Goal: Transaction & Acquisition: Purchase product/service

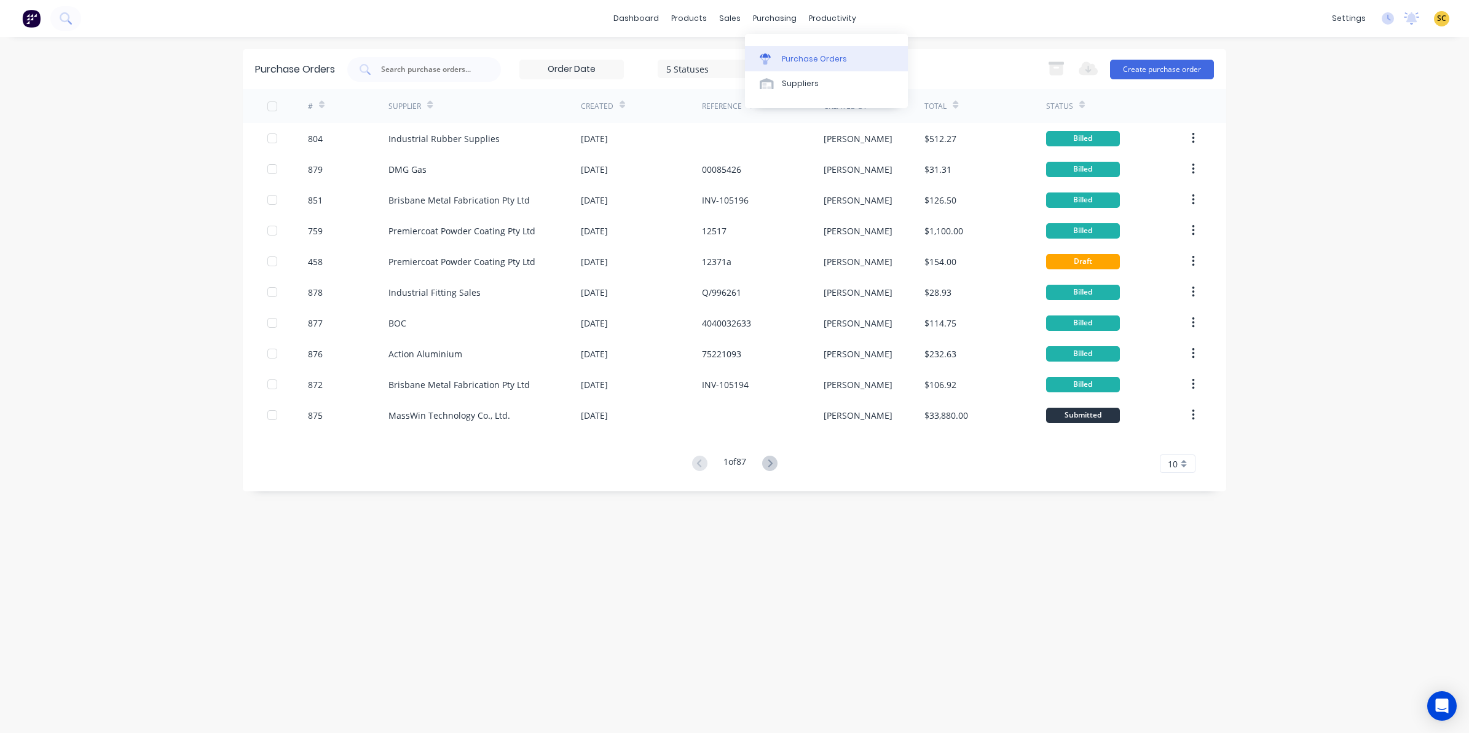
click at [788, 51] on link "Purchase Orders" at bounding box center [826, 58] width 163 height 25
click at [713, 51] on link "Product Catalogue" at bounding box center [749, 58] width 163 height 25
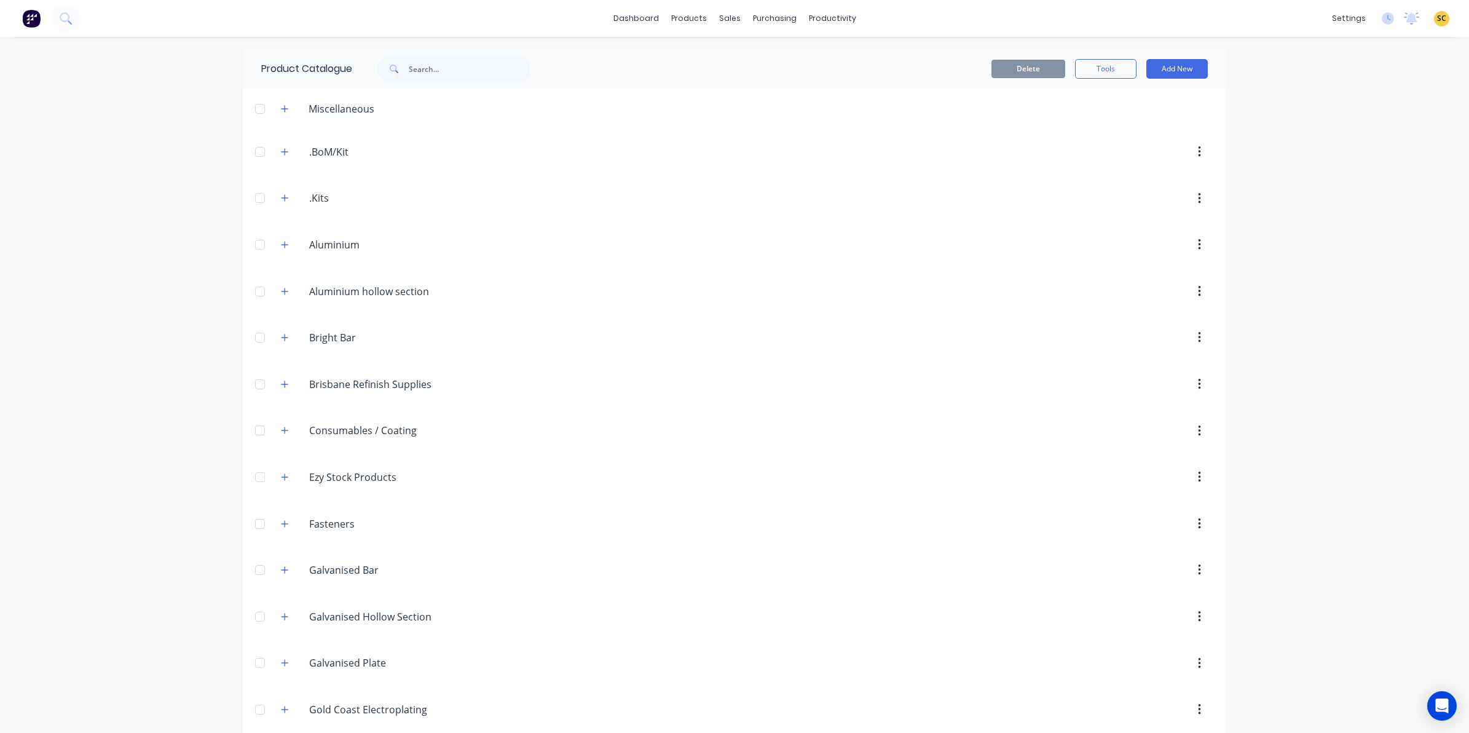
click at [281, 255] on div "Aluminium. Aluminium" at bounding box center [368, 245] width 194 height 22
click at [281, 241] on icon "button" at bounding box center [284, 244] width 7 height 9
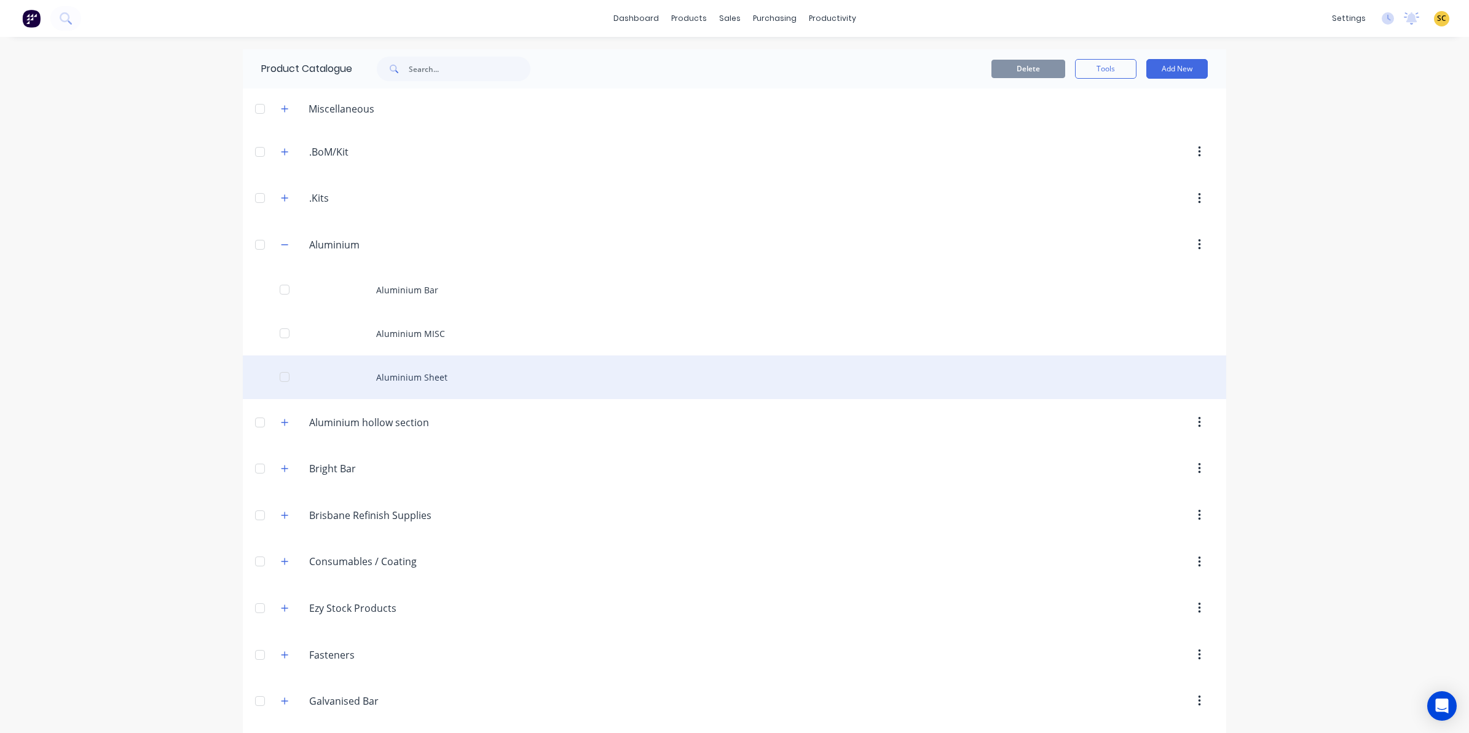
click at [421, 374] on div "Aluminium Sheet" at bounding box center [735, 377] width 984 height 44
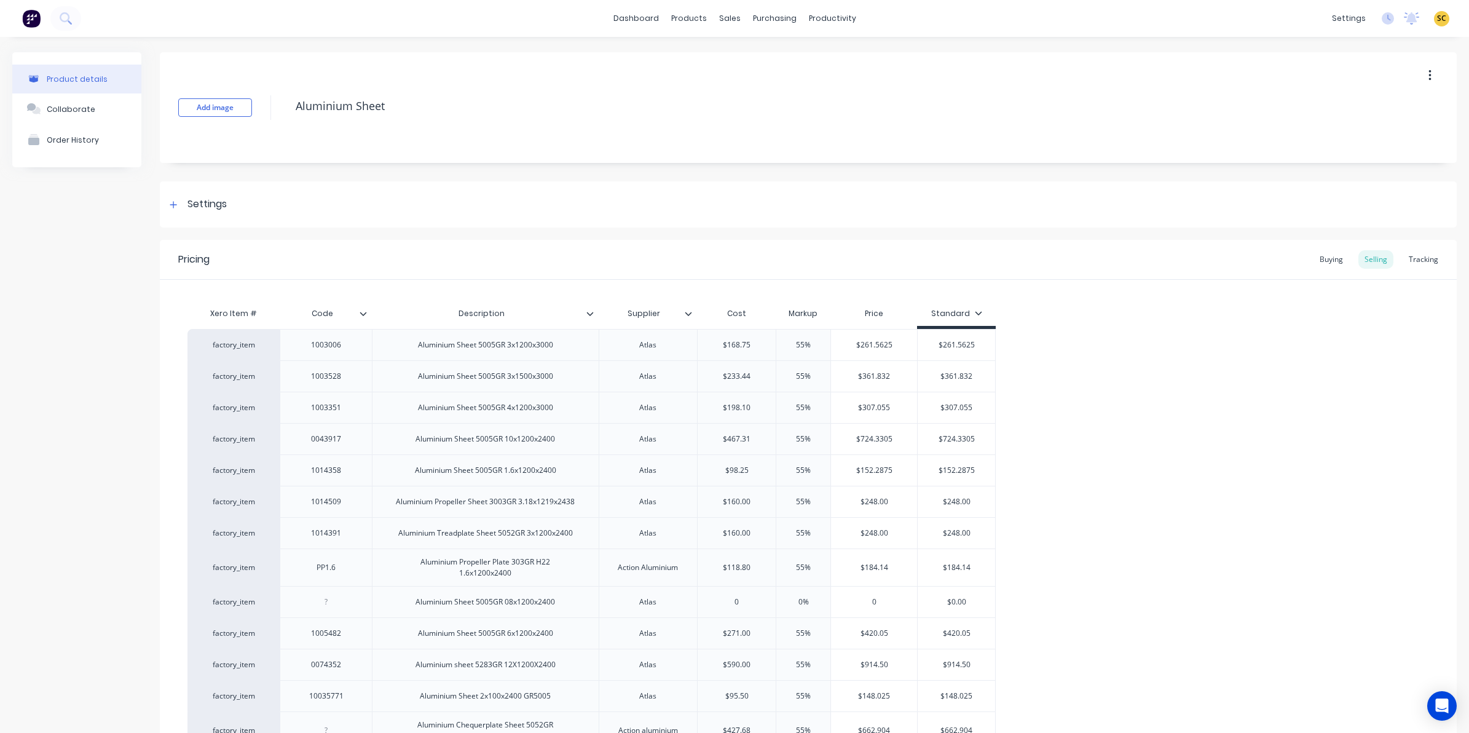
type textarea "x"
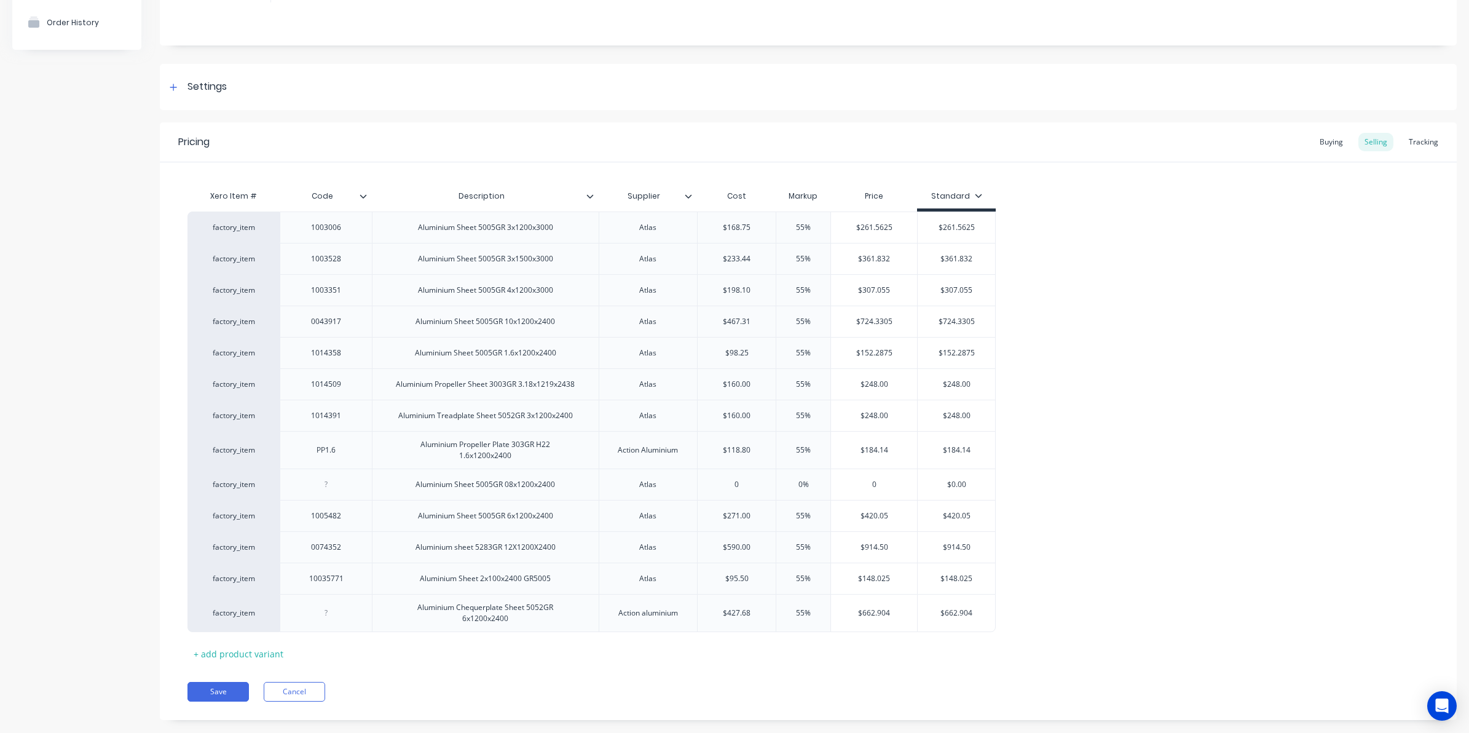
scroll to position [140, 0]
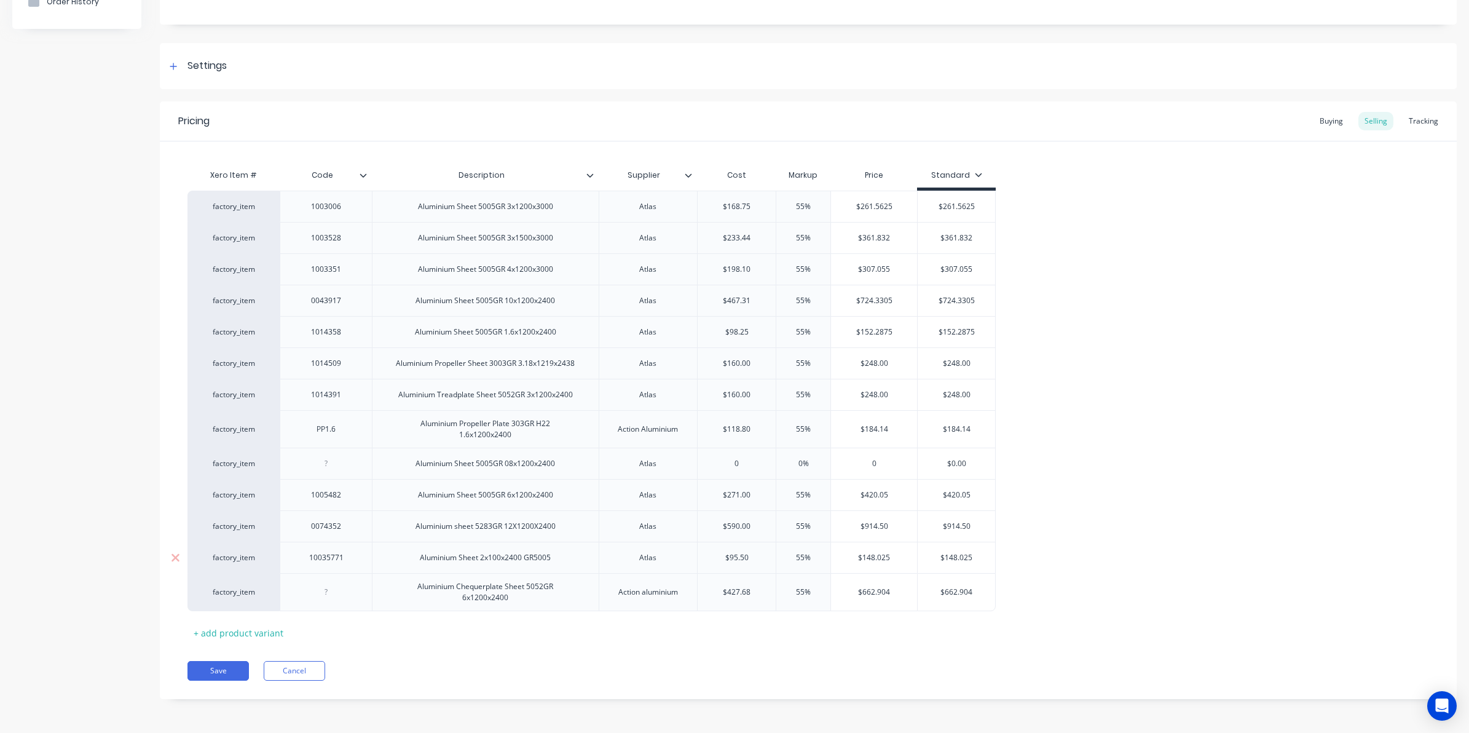
click at [490, 559] on div "Aluminium Sheet 2x100x2400 GR5005" at bounding box center [485, 558] width 151 height 16
click at [323, 665] on button "Cancel" at bounding box center [294, 671] width 61 height 20
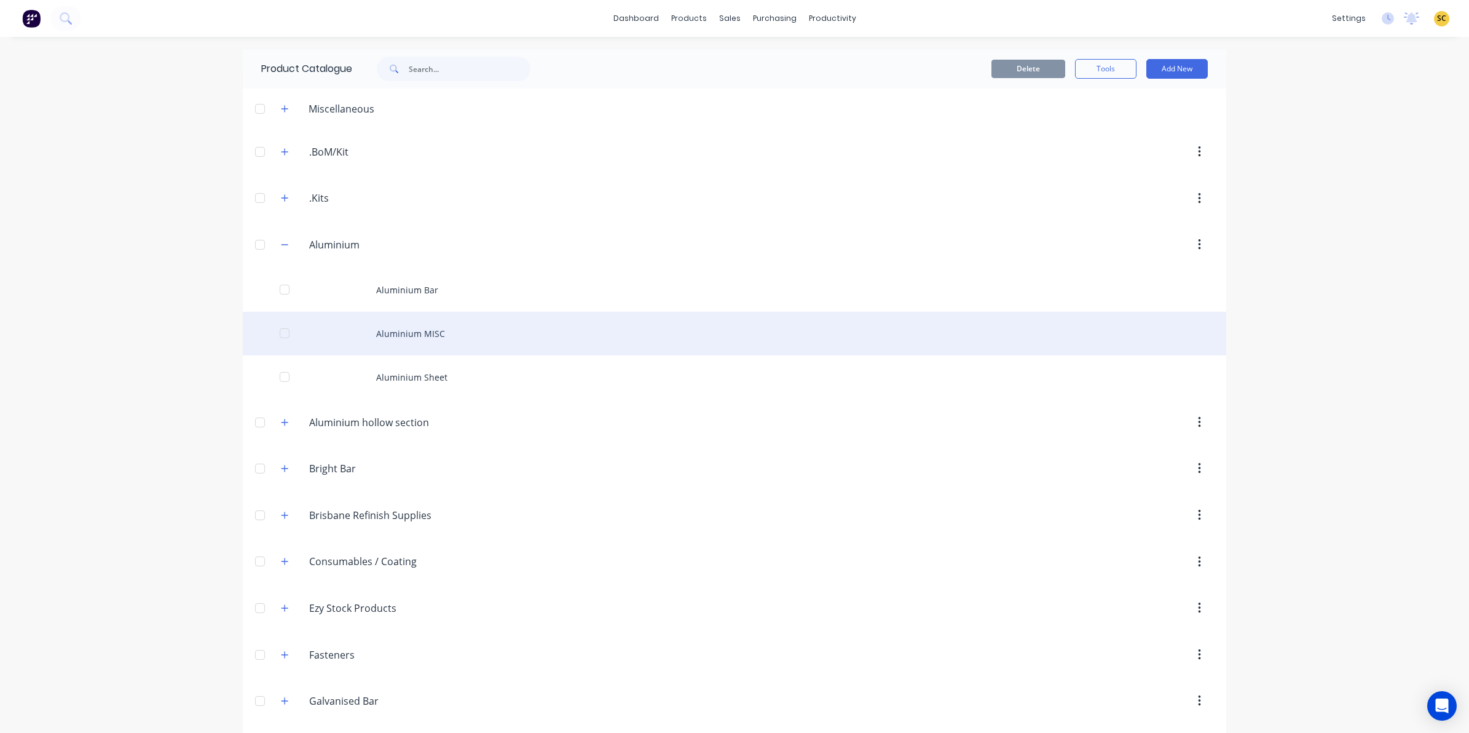
click at [387, 337] on div "Aluminium MISC" at bounding box center [735, 334] width 984 height 44
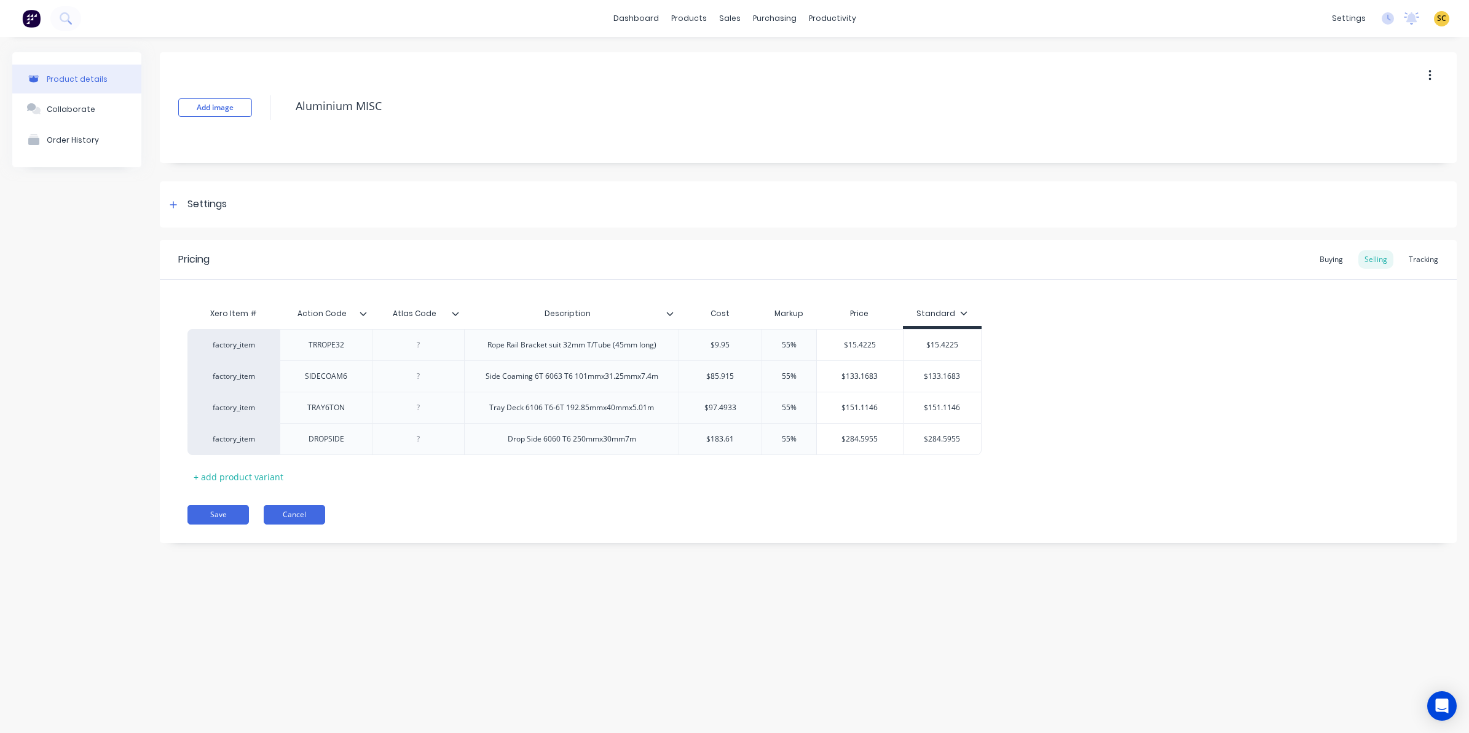
click at [307, 519] on button "Cancel" at bounding box center [294, 515] width 61 height 20
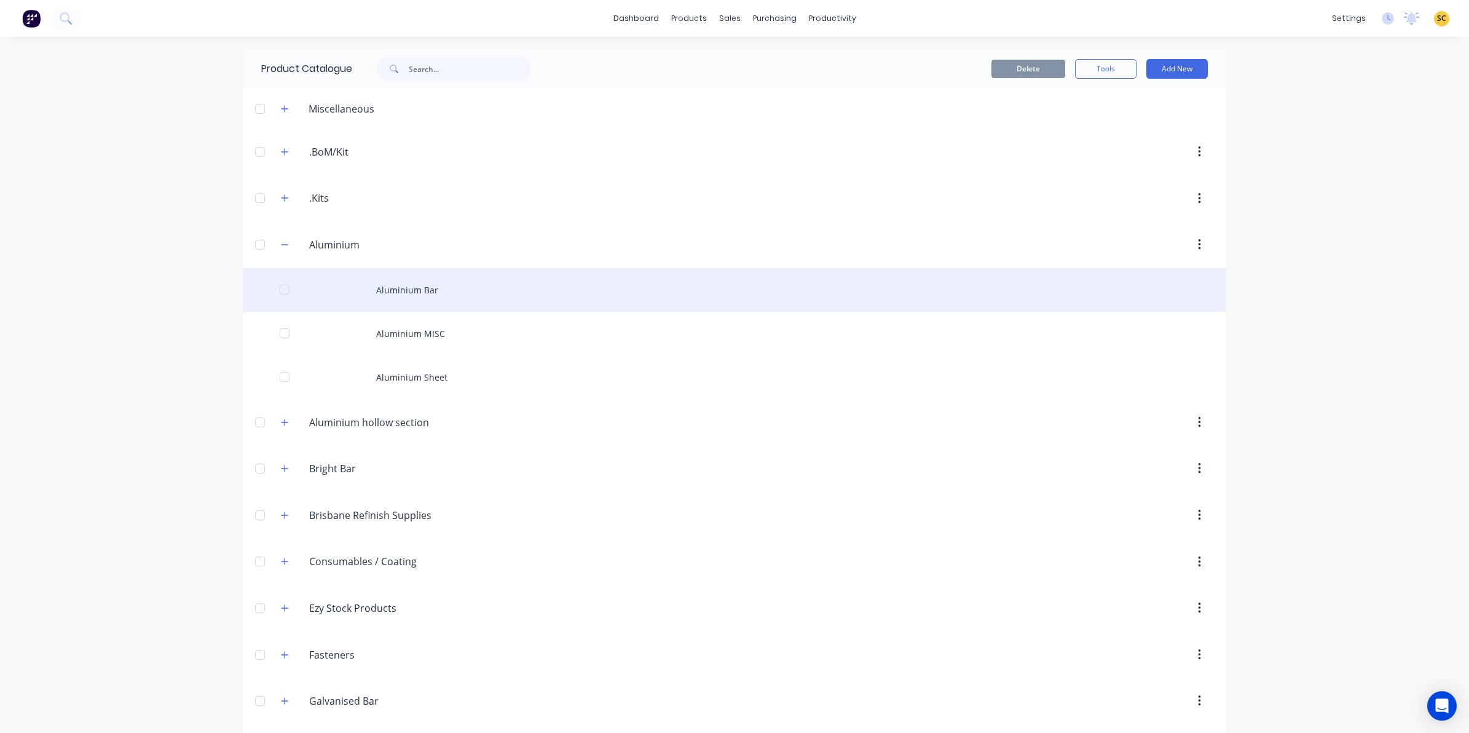
click at [423, 277] on div "Aluminium Bar" at bounding box center [735, 290] width 984 height 44
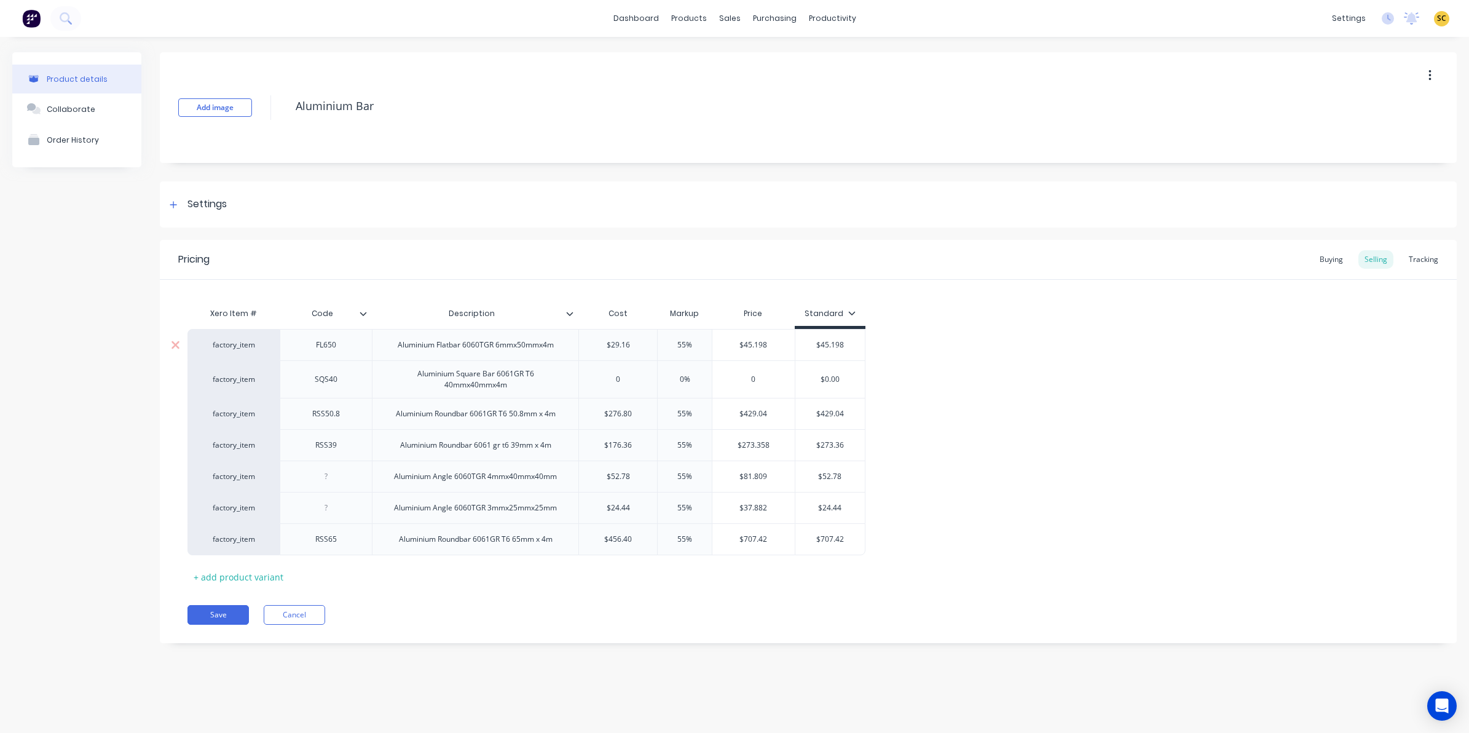
click at [490, 344] on div "Aluminium Flatbar 6060TGR 6mmx50mmx4m" at bounding box center [476, 345] width 176 height 16
drag, startPoint x: 498, startPoint y: 349, endPoint x: 375, endPoint y: 349, distance: 123.0
click at [375, 349] on div "Aluminium Flatbar 6060TGR 6mmx50mmx4m" at bounding box center [475, 344] width 207 height 31
click at [472, 351] on div "Aluminium Flatbar 6060TGR 6mmx50mmx4m" at bounding box center [476, 345] width 176 height 16
drag, startPoint x: 502, startPoint y: 351, endPoint x: 579, endPoint y: 360, distance: 77.9
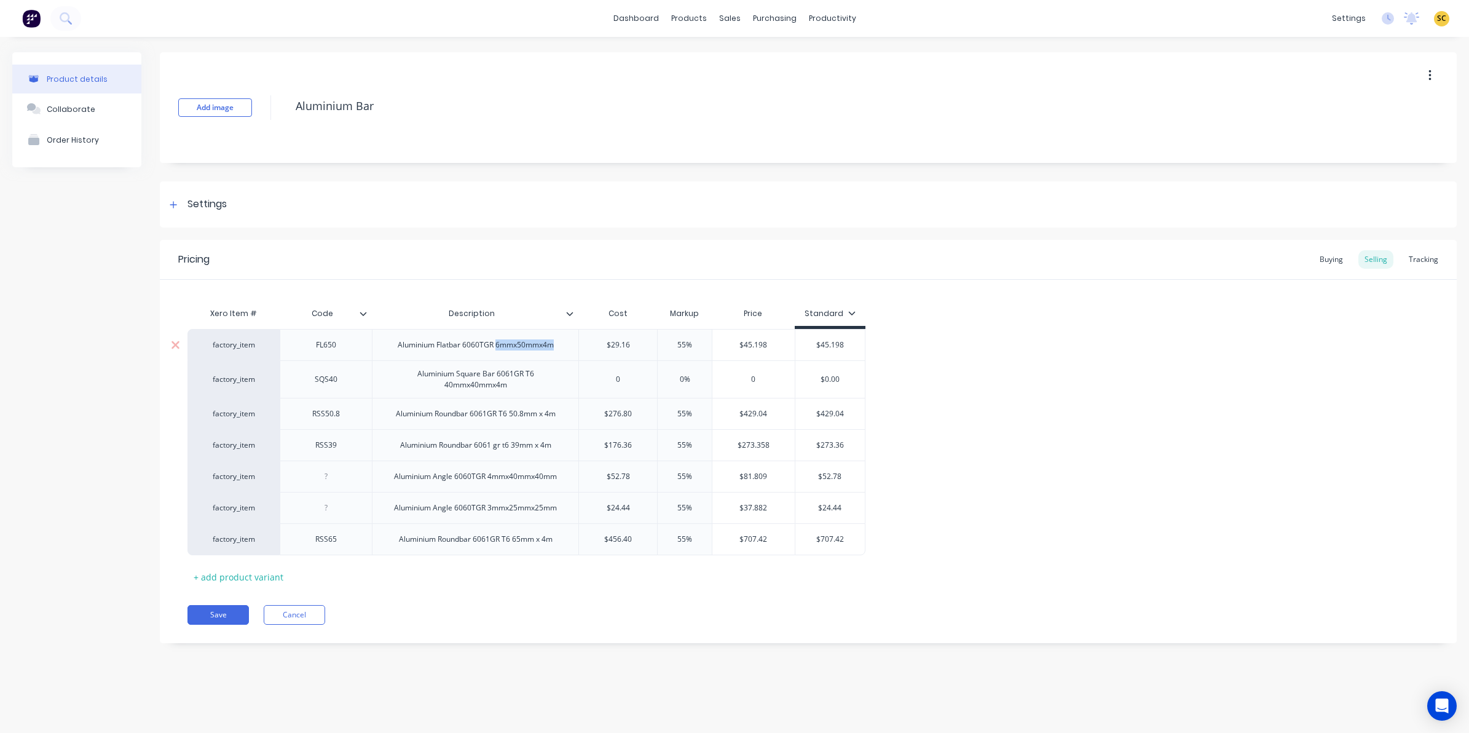
click at [579, 360] on div "factory_item FL650 Aluminium Flatbar 6060TGR 6mmx50mmx4m $29.16 55% $45.198 $45…" at bounding box center [527, 344] width 678 height 31
copy div "6mmx50mmx4m"
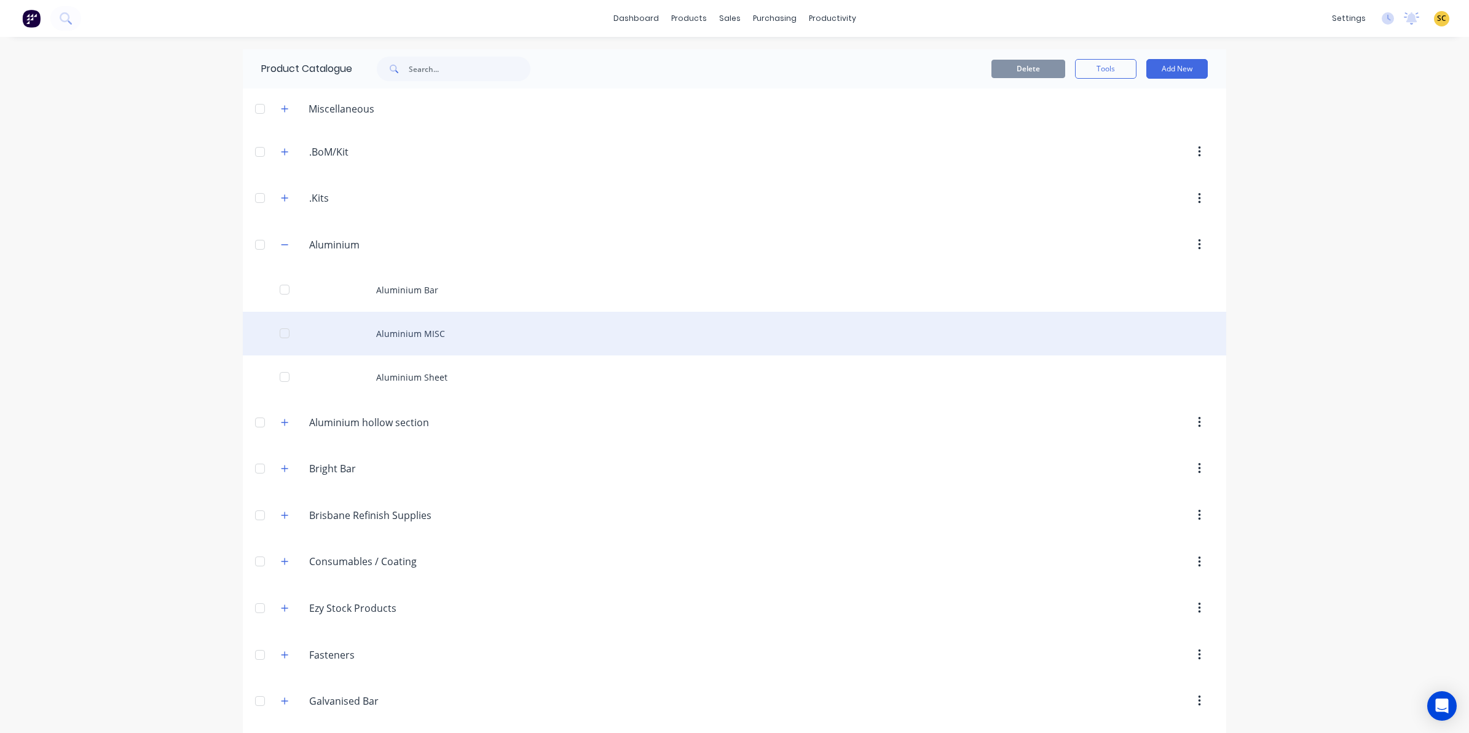
click at [464, 333] on div "Aluminium MISC" at bounding box center [735, 334] width 984 height 44
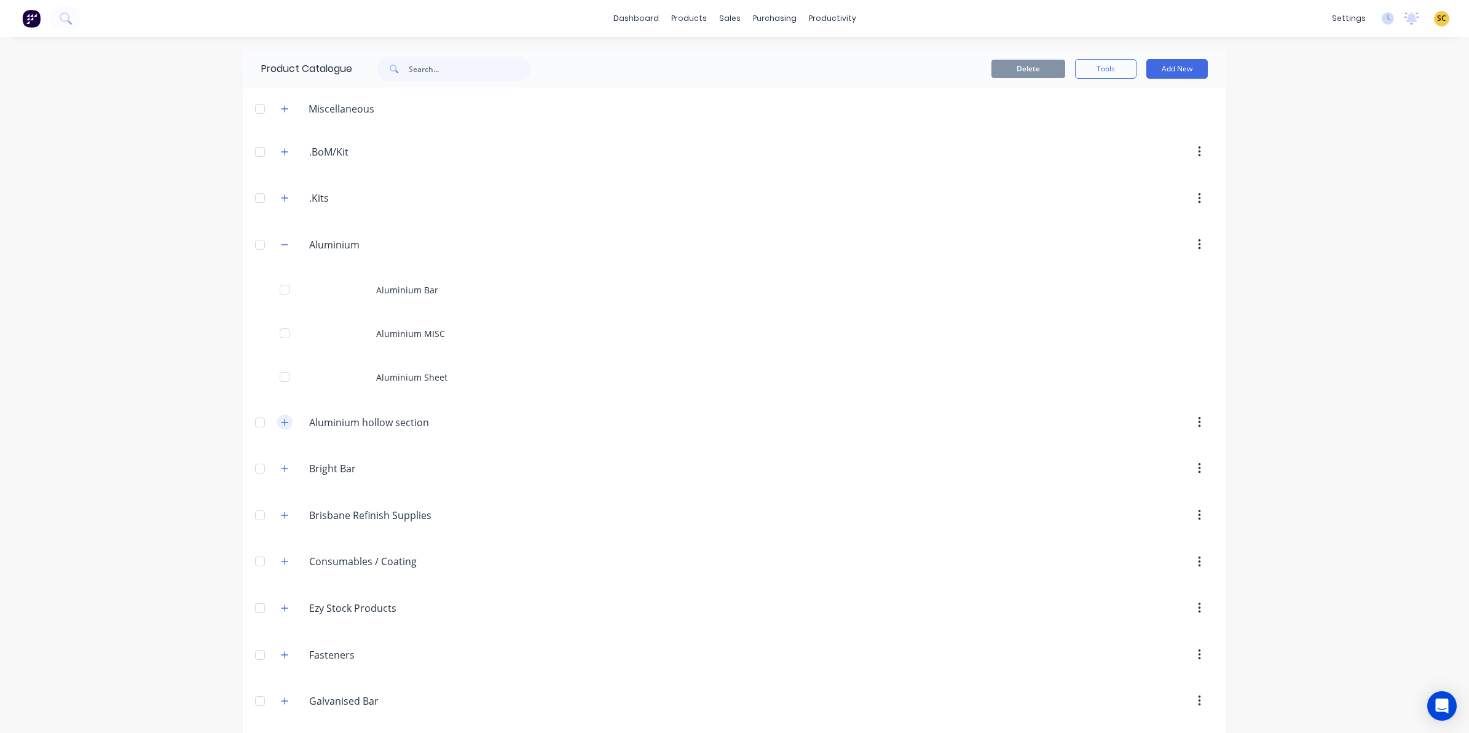
click at [281, 423] on icon "button" at bounding box center [284, 422] width 7 height 9
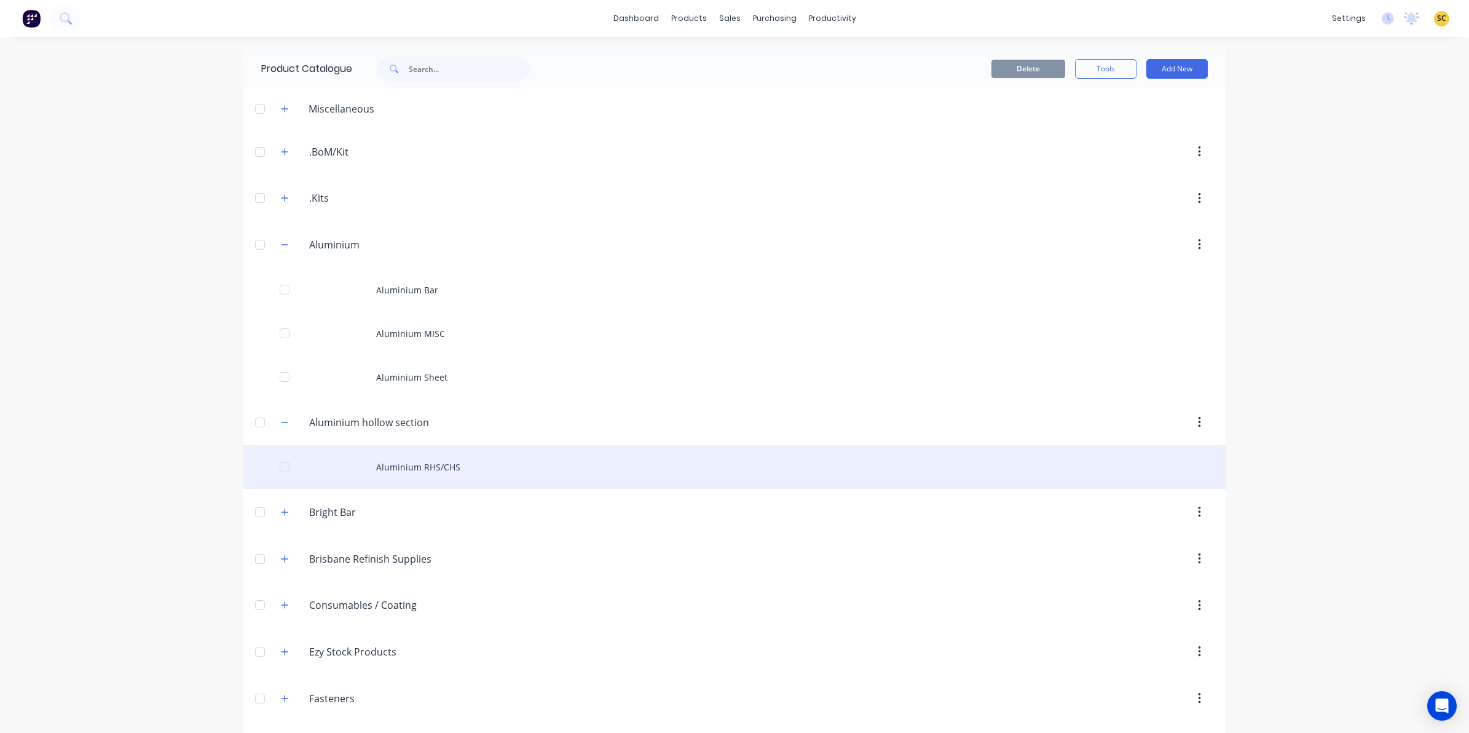
click at [397, 475] on div "Aluminium RHS/CHS" at bounding box center [735, 467] width 984 height 44
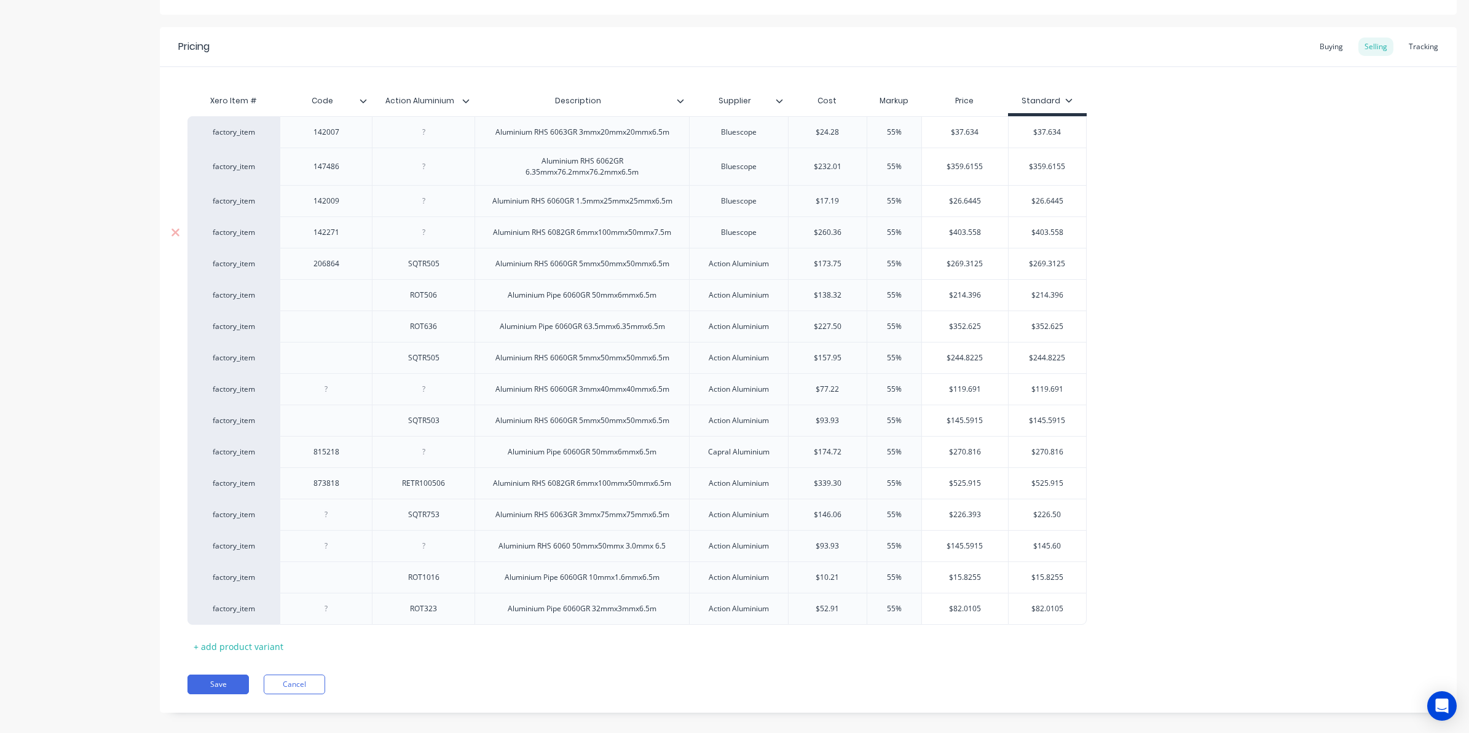
scroll to position [229, 0]
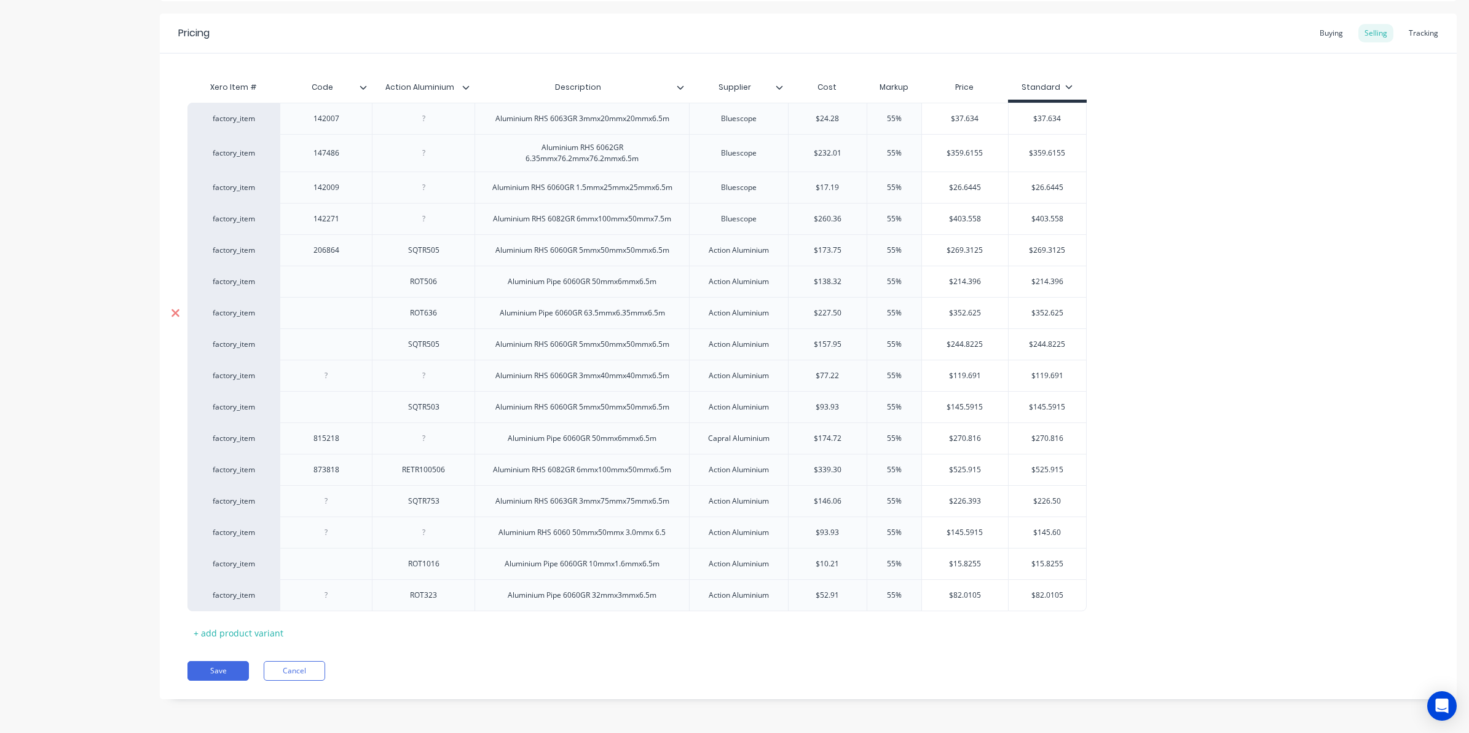
click at [173, 345] on icon at bounding box center [175, 344] width 9 height 12
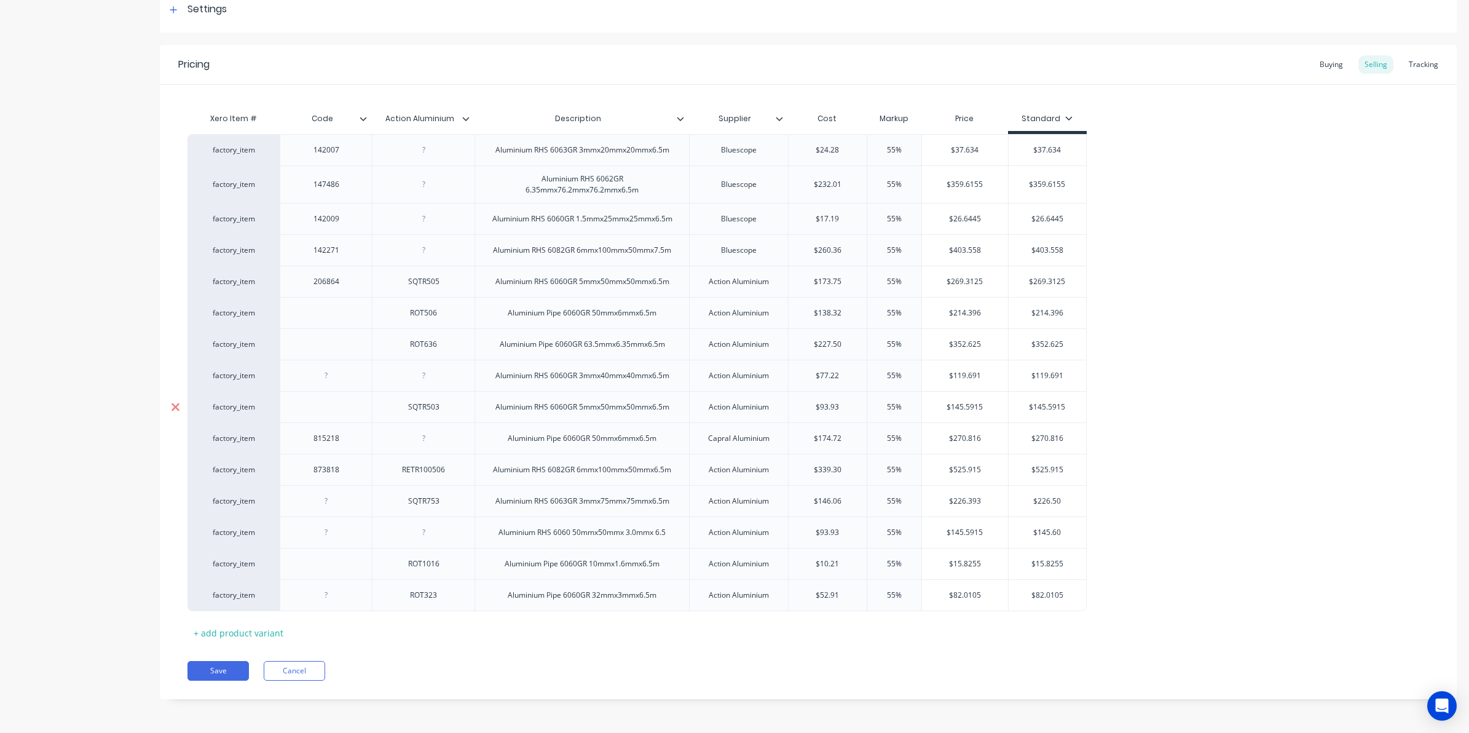
click at [172, 404] on icon at bounding box center [175, 407] width 9 height 12
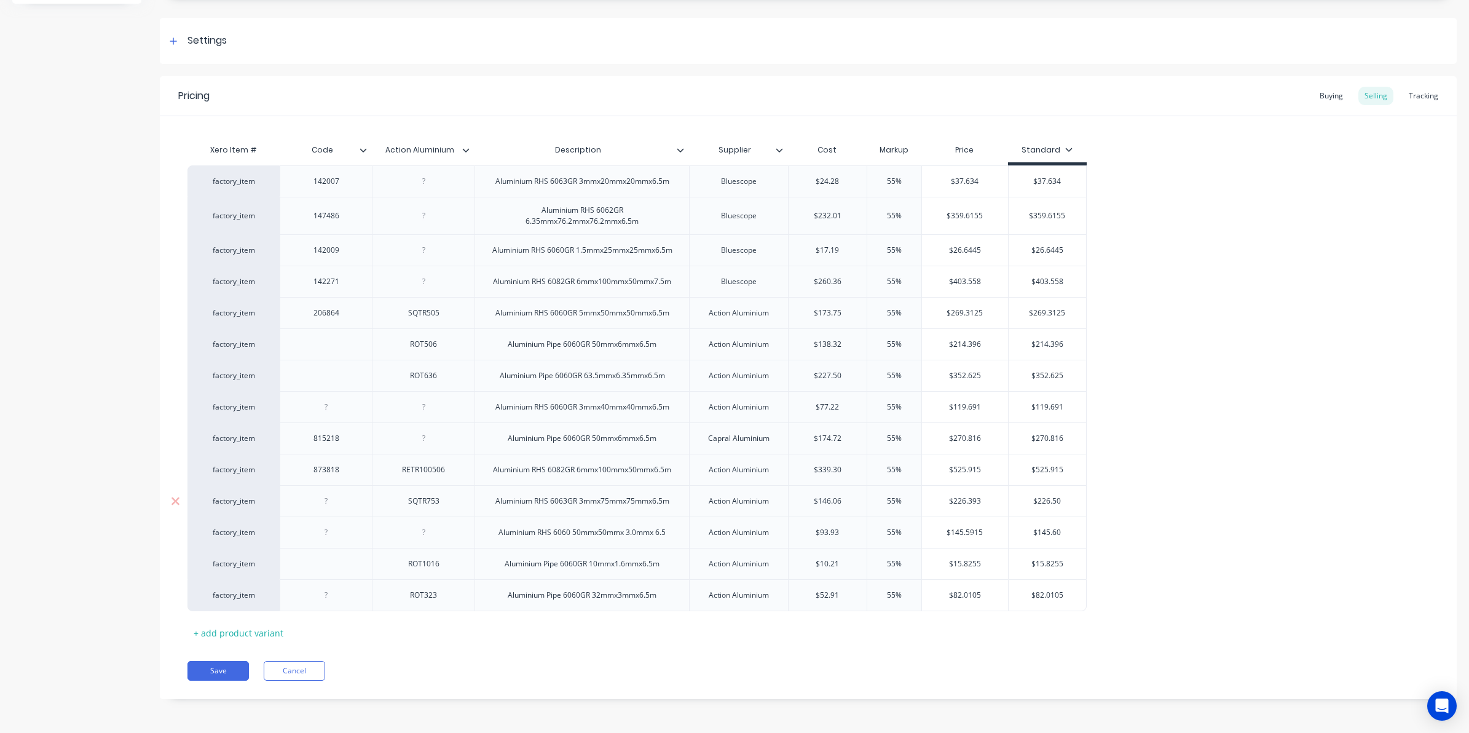
drag, startPoint x: 621, startPoint y: 508, endPoint x: 598, endPoint y: 498, distance: 25.0
click at [598, 498] on div "Aluminium RHS 6063GR 3mmx75mmx75mmx6.5m" at bounding box center [583, 501] width 194 height 16
click at [593, 614] on div "Xero Item # Code Action Aluminium Description Supplier Cost Markup Price Standa…" at bounding box center [809, 390] width 1242 height 505
drag, startPoint x: -470, startPoint y: 301, endPoint x: -746, endPoint y: 266, distance: 278.2
drag, startPoint x: -746, startPoint y: 266, endPoint x: 483, endPoint y: 681, distance: 1296.9
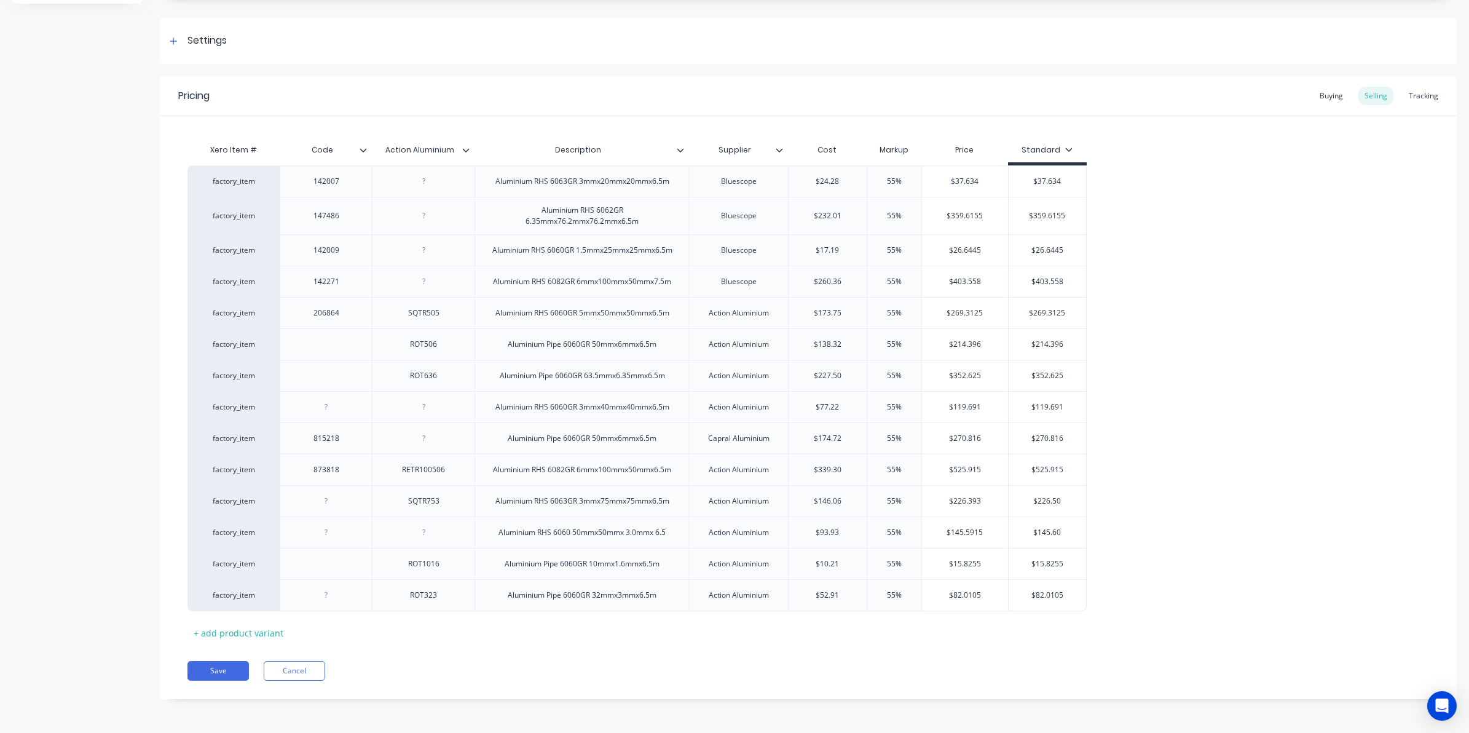
click at [483, 681] on div "Pricing Buying Selling Tracking Xero Item # Code Action Aluminium Description S…" at bounding box center [808, 387] width 1297 height 623
click at [604, 342] on div "Aluminium Pipe 6060GR 50mmx6mmx6.5m" at bounding box center [582, 344] width 168 height 16
click at [634, 347] on div "Aluminium Pipe 6060GR 50mmx6mmx6.5m" at bounding box center [582, 344] width 168 height 16
type textarea "x"
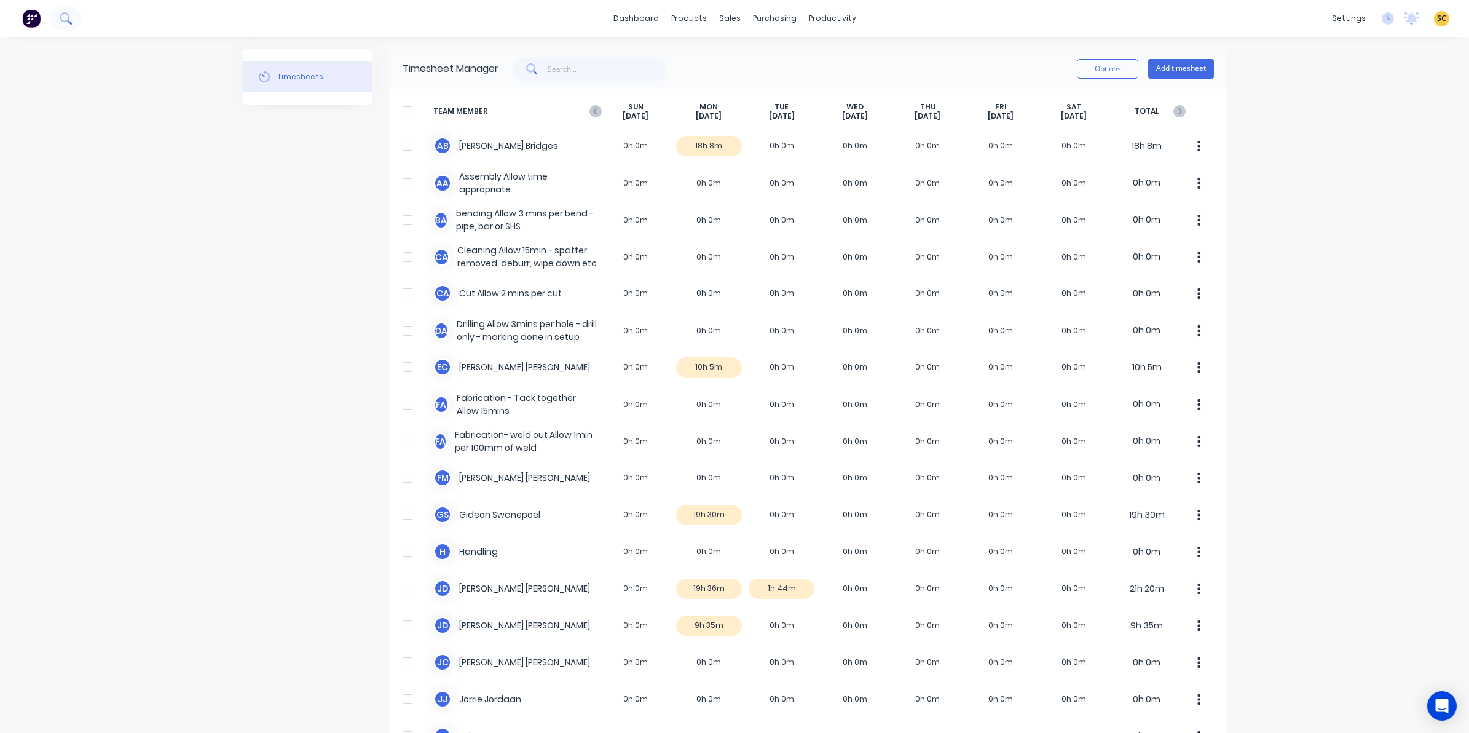
click at [66, 18] on icon at bounding box center [66, 18] width 12 height 12
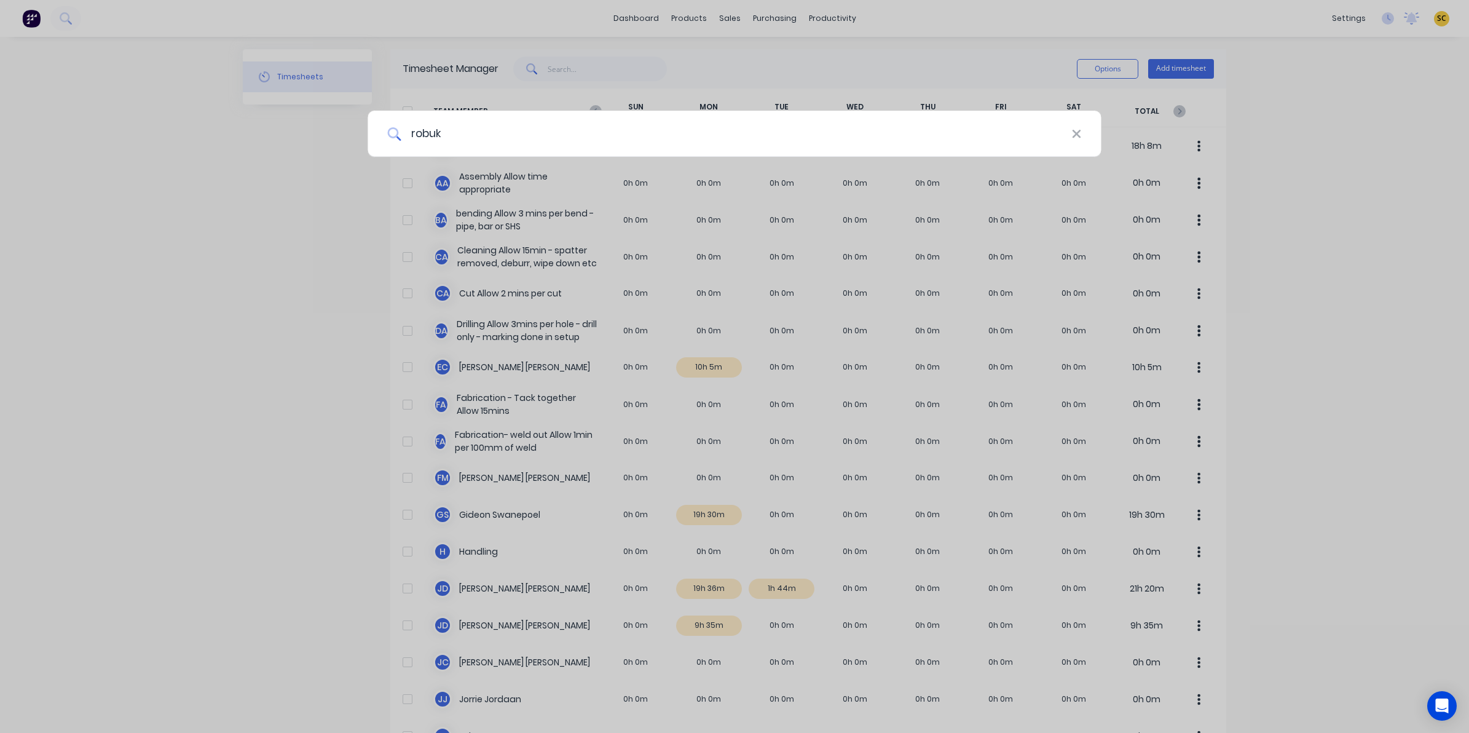
type input "robuk"
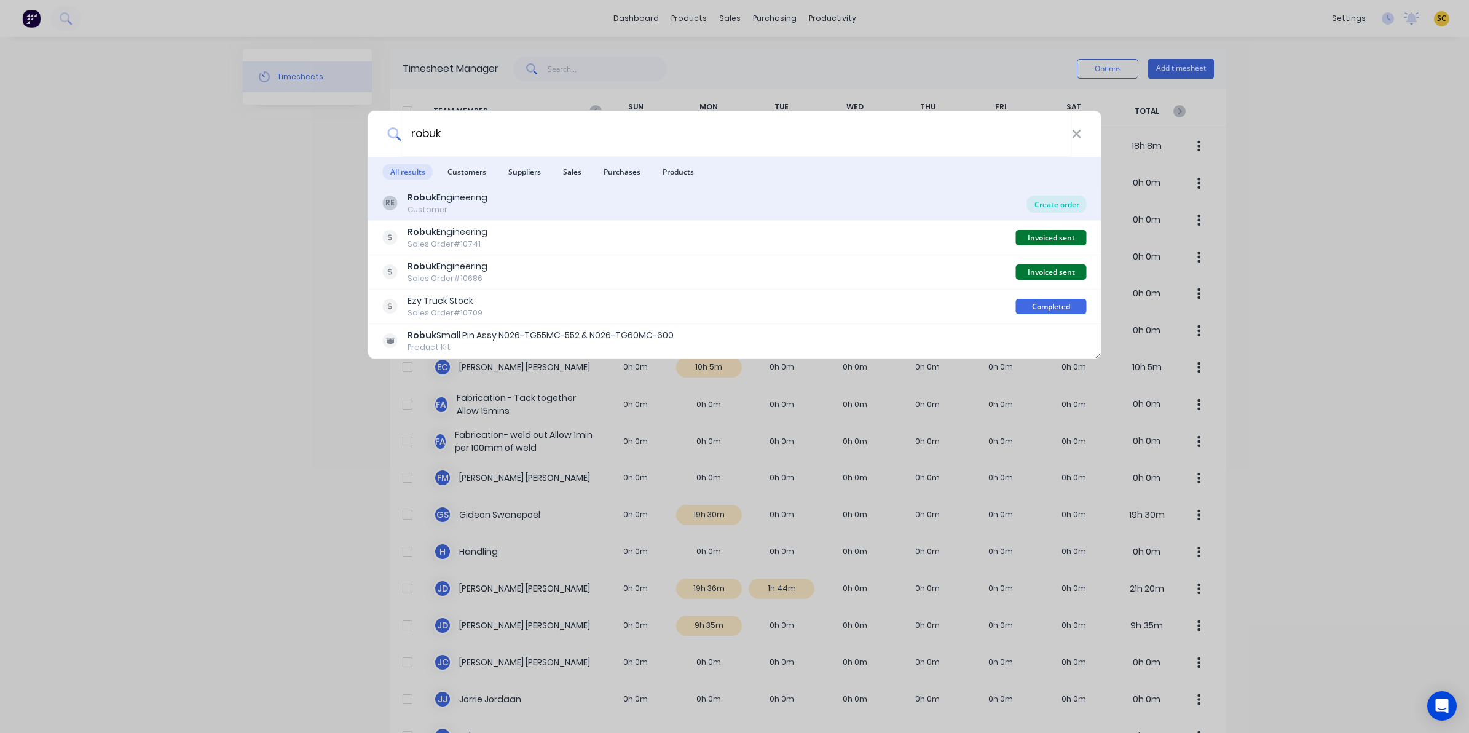
click at [1073, 200] on div "Create order" at bounding box center [1057, 203] width 60 height 17
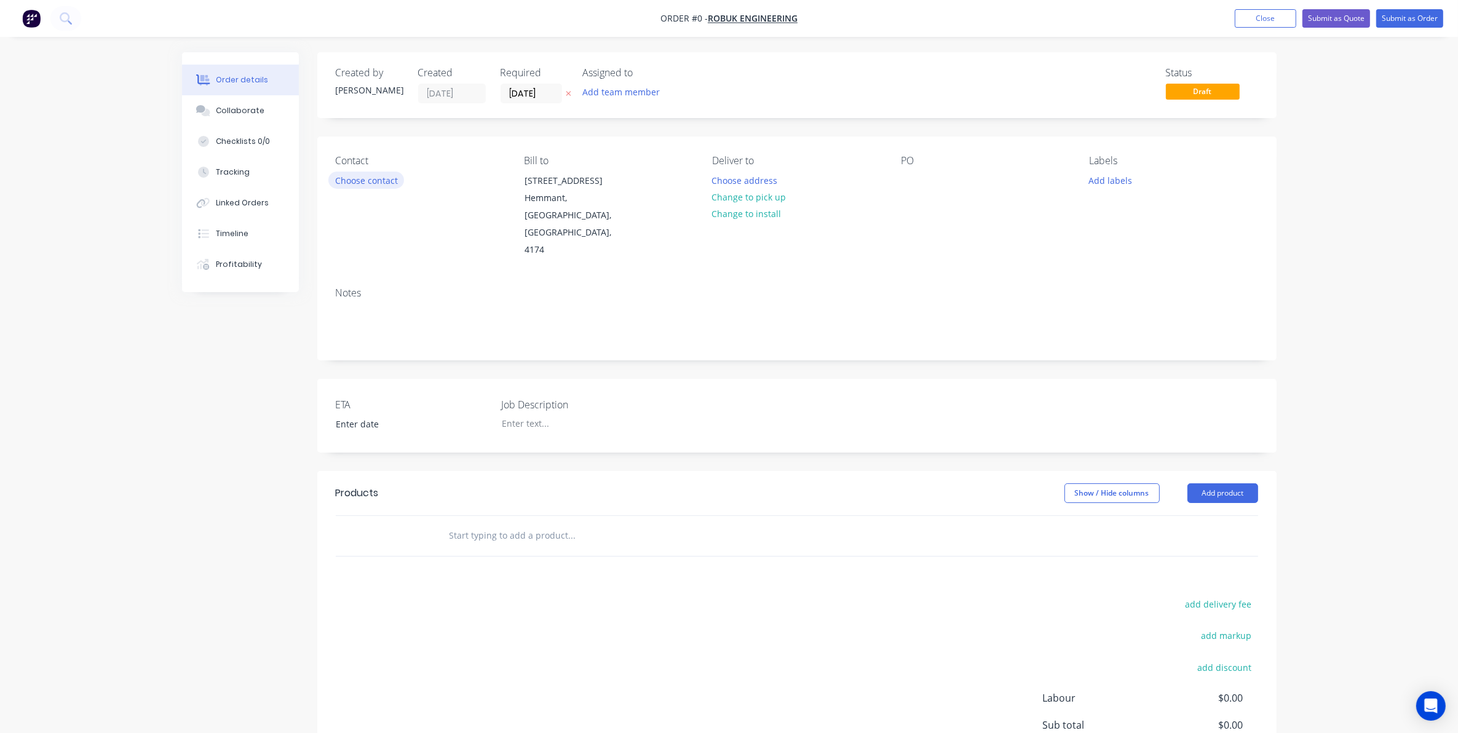
click at [378, 179] on button "Choose contact" at bounding box center [366, 180] width 76 height 17
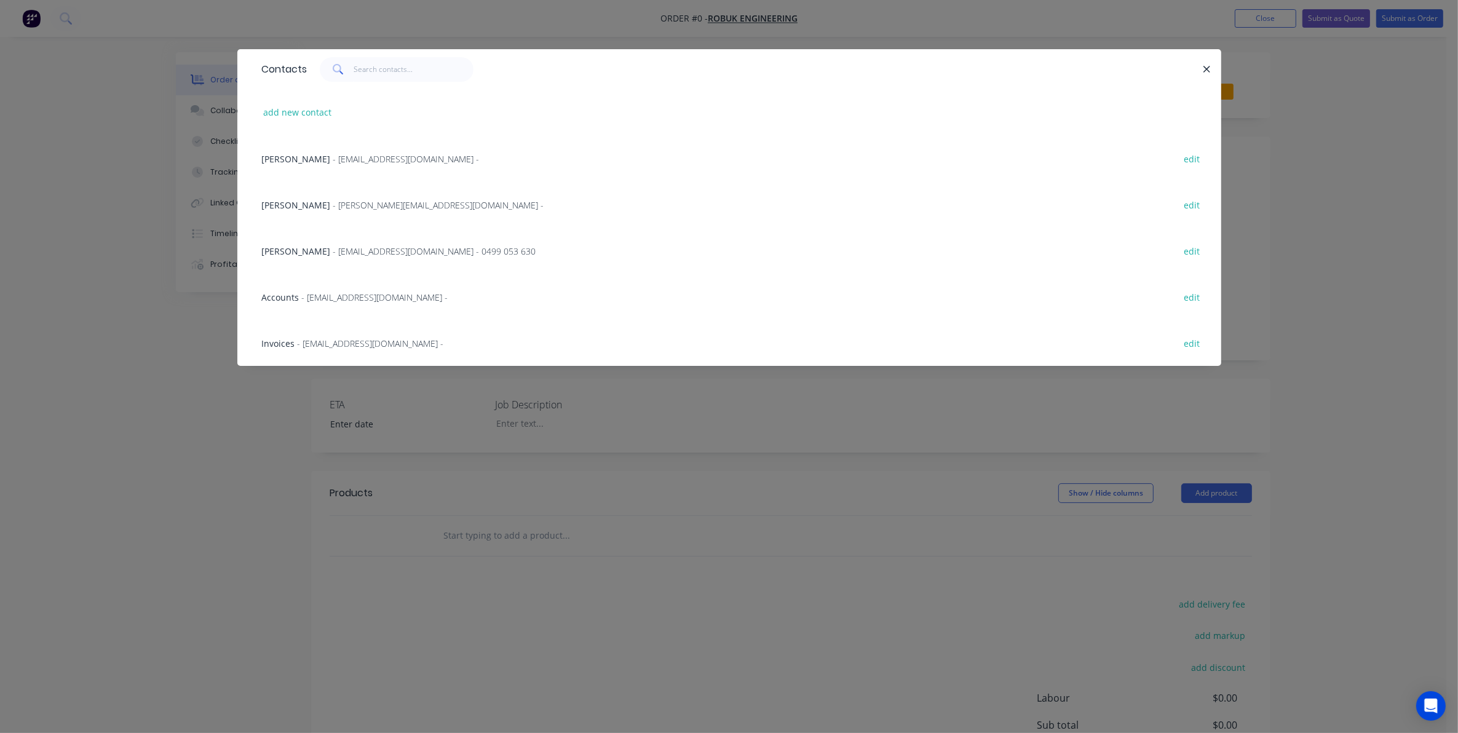
click at [303, 247] on span "[PERSON_NAME]" at bounding box center [296, 251] width 69 height 12
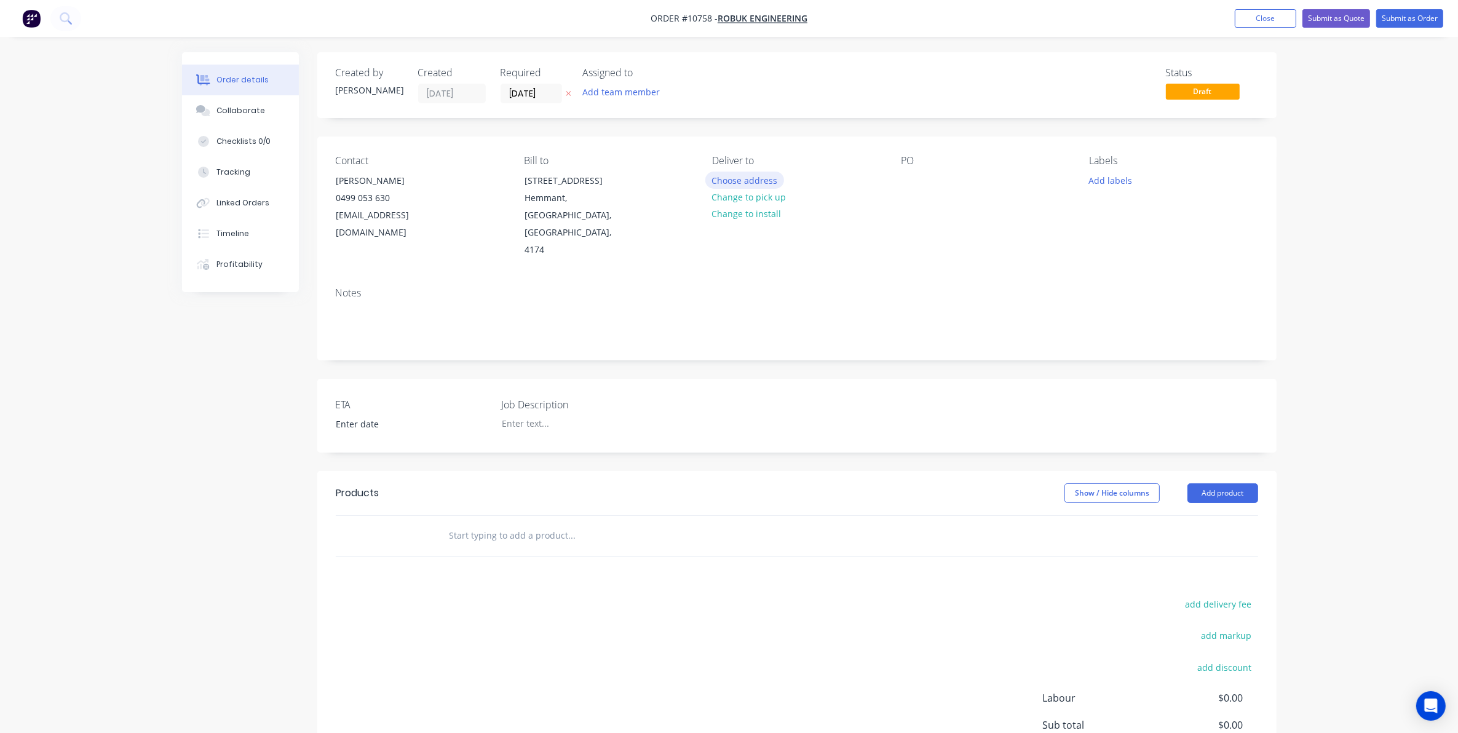
click at [751, 176] on button "Choose address" at bounding box center [744, 180] width 79 height 17
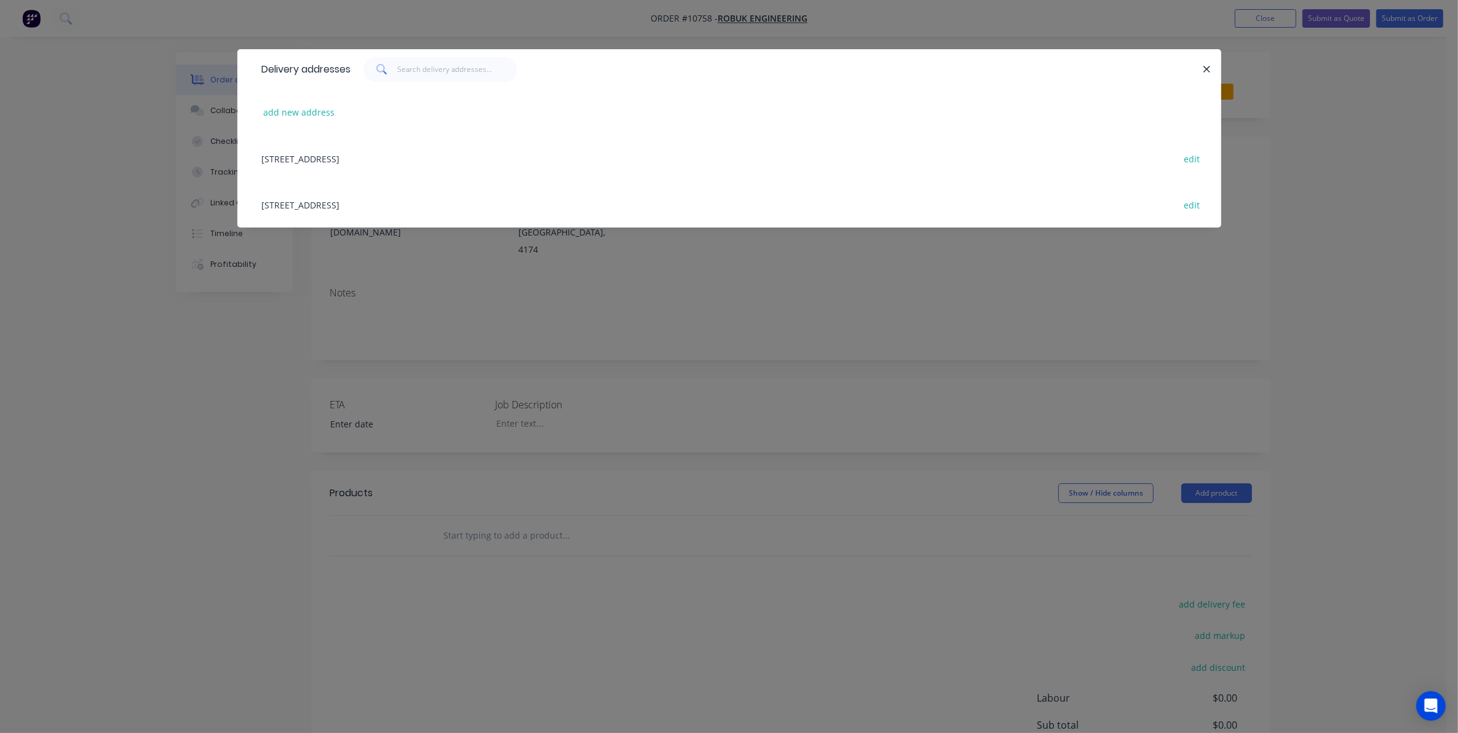
click at [340, 163] on div "[STREET_ADDRESS] edit" at bounding box center [729, 158] width 947 height 46
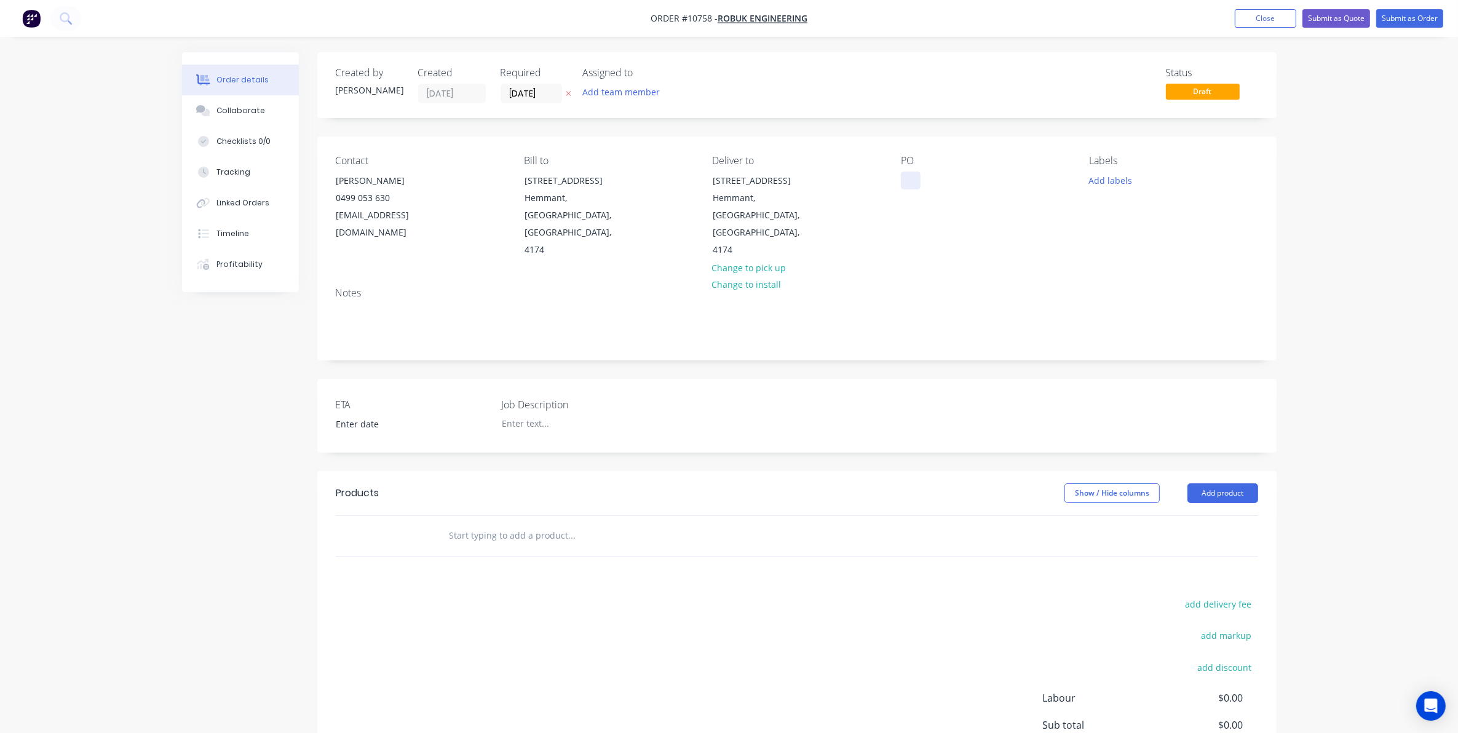
click at [913, 182] on div at bounding box center [911, 181] width 20 height 18
click at [931, 178] on div "PO-+08899" at bounding box center [933, 181] width 64 height 18
click at [520, 414] on div at bounding box center [569, 423] width 154 height 18
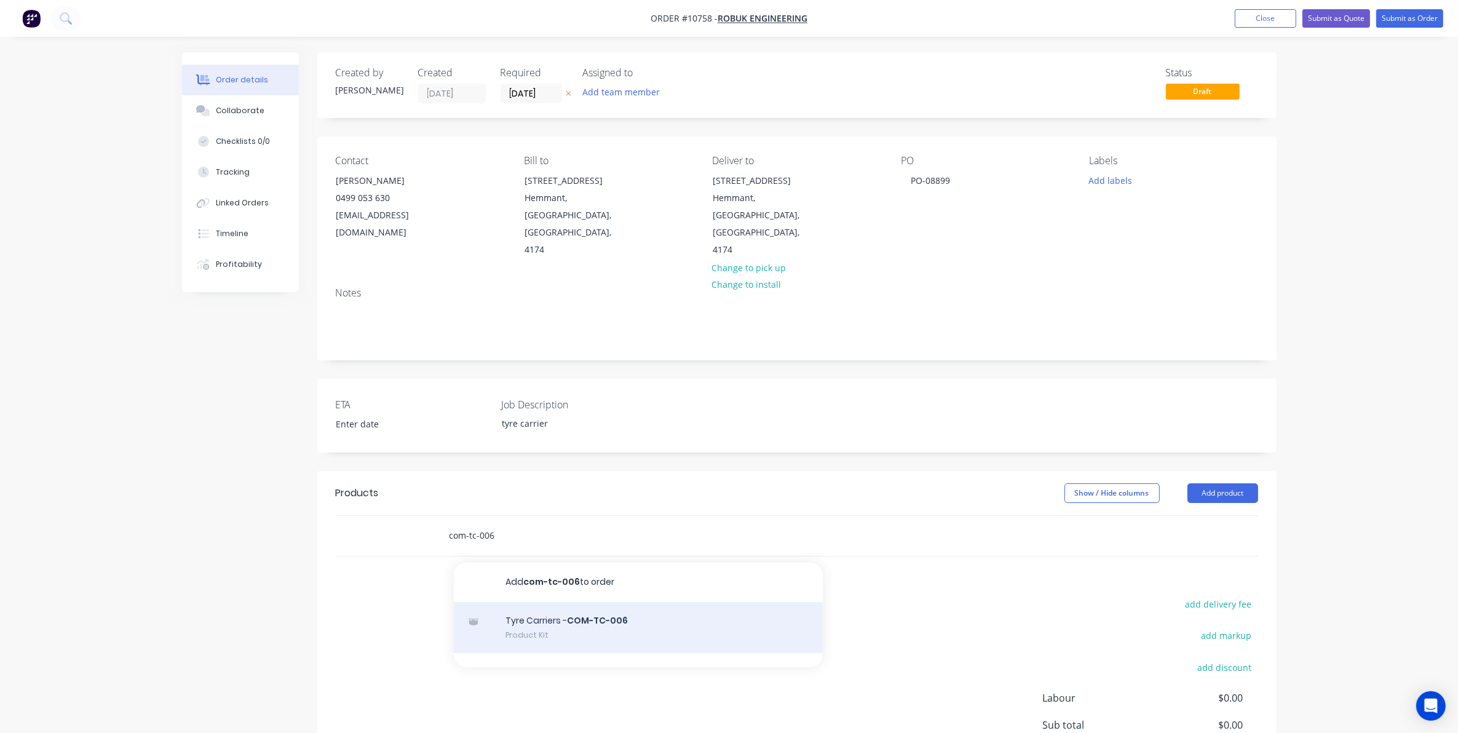
type input "com-tc-006"
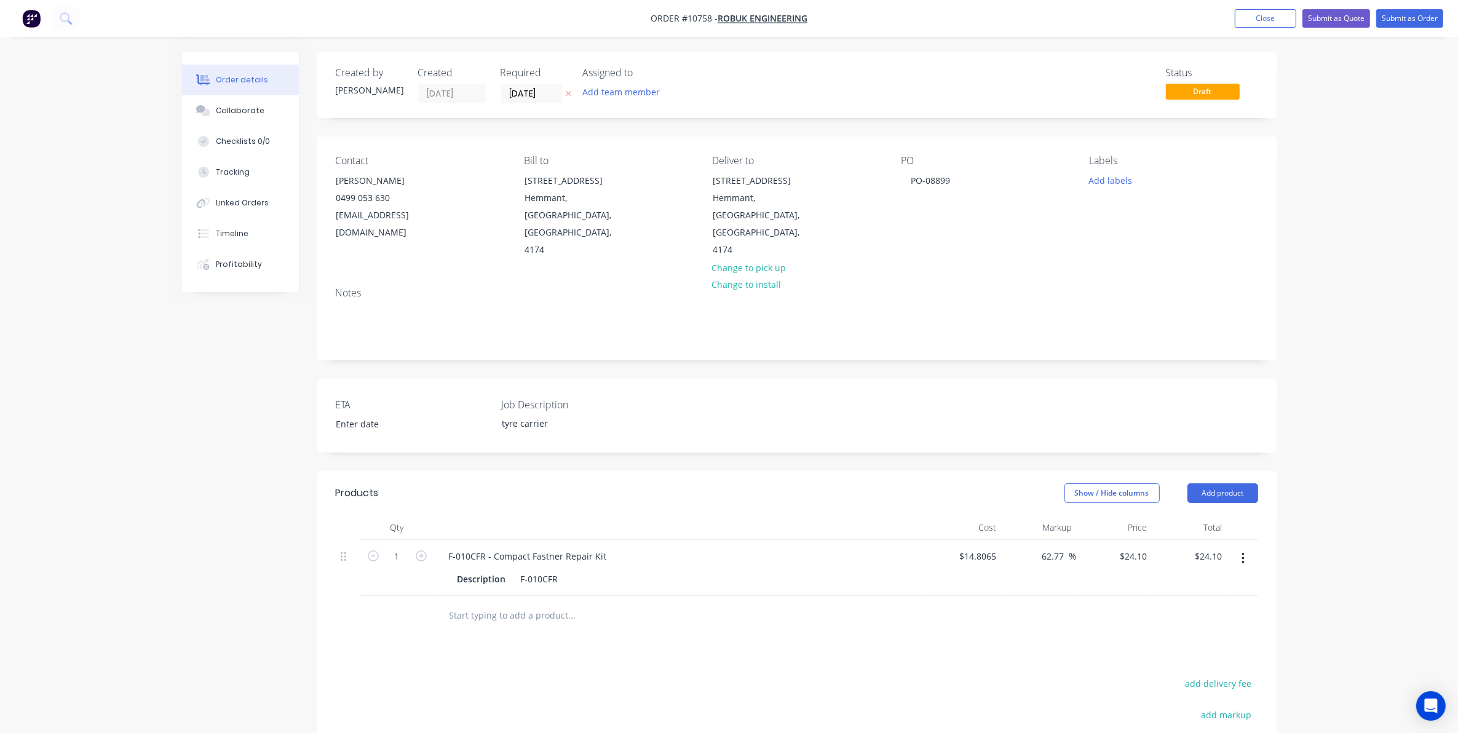
click at [1242, 547] on button "button" at bounding box center [1242, 558] width 29 height 22
click at [1163, 655] on div "Delete" at bounding box center [1199, 664] width 95 height 18
click at [480, 523] on input "text" at bounding box center [572, 535] width 246 height 25
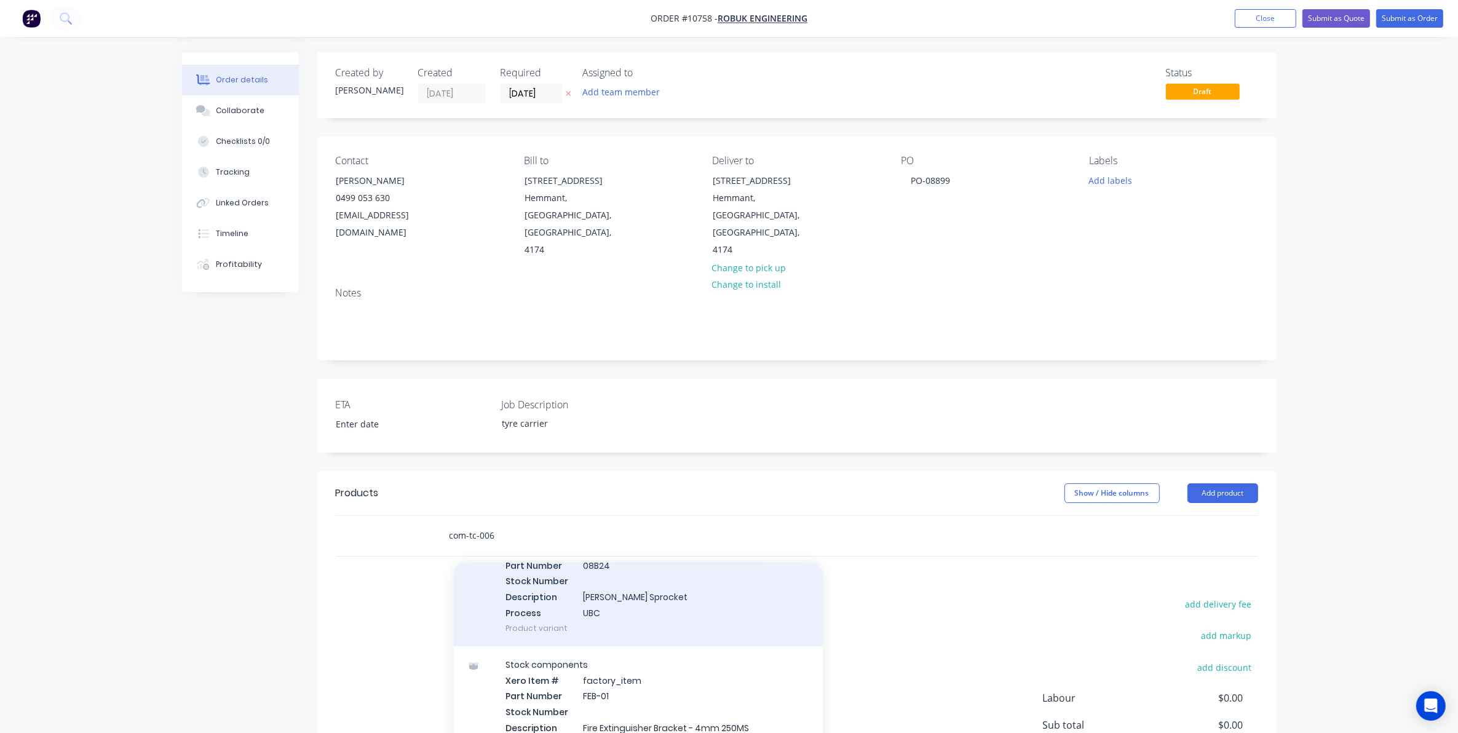
scroll to position [4688, 0]
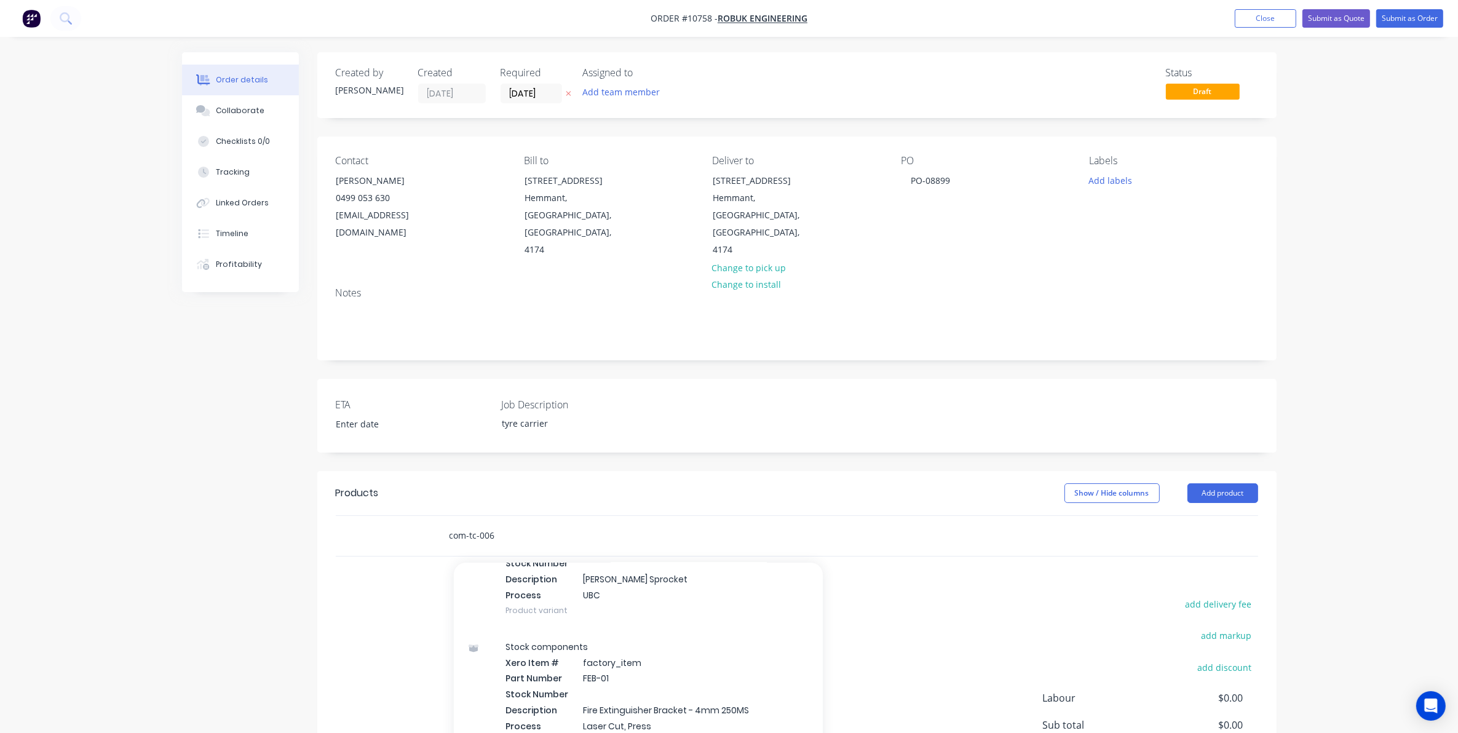
click at [529, 523] on input "com-tc-006" at bounding box center [572, 535] width 246 height 25
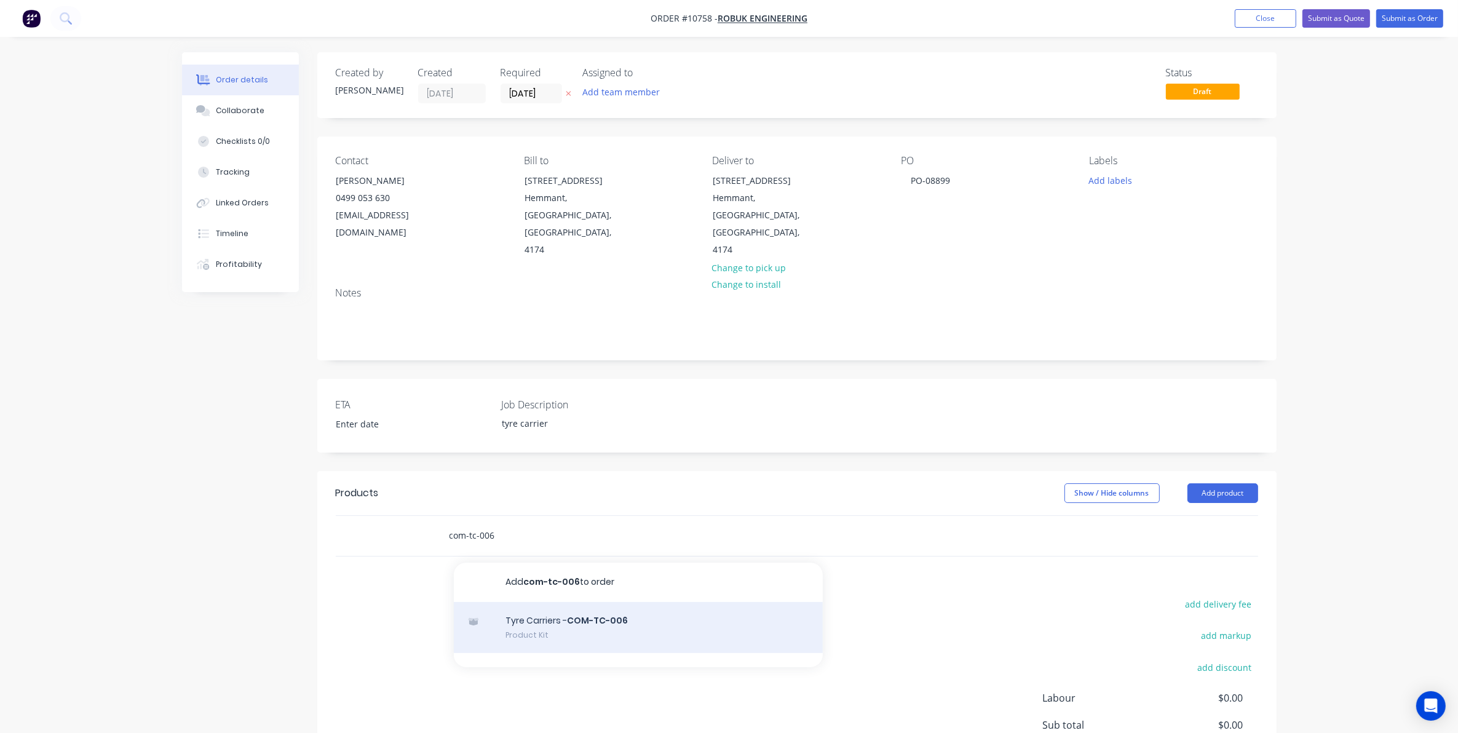
type input "com-tc-006"
click at [554, 602] on div "Tyre Carriers - COM-TC-006 Product Kit" at bounding box center [638, 628] width 369 height 52
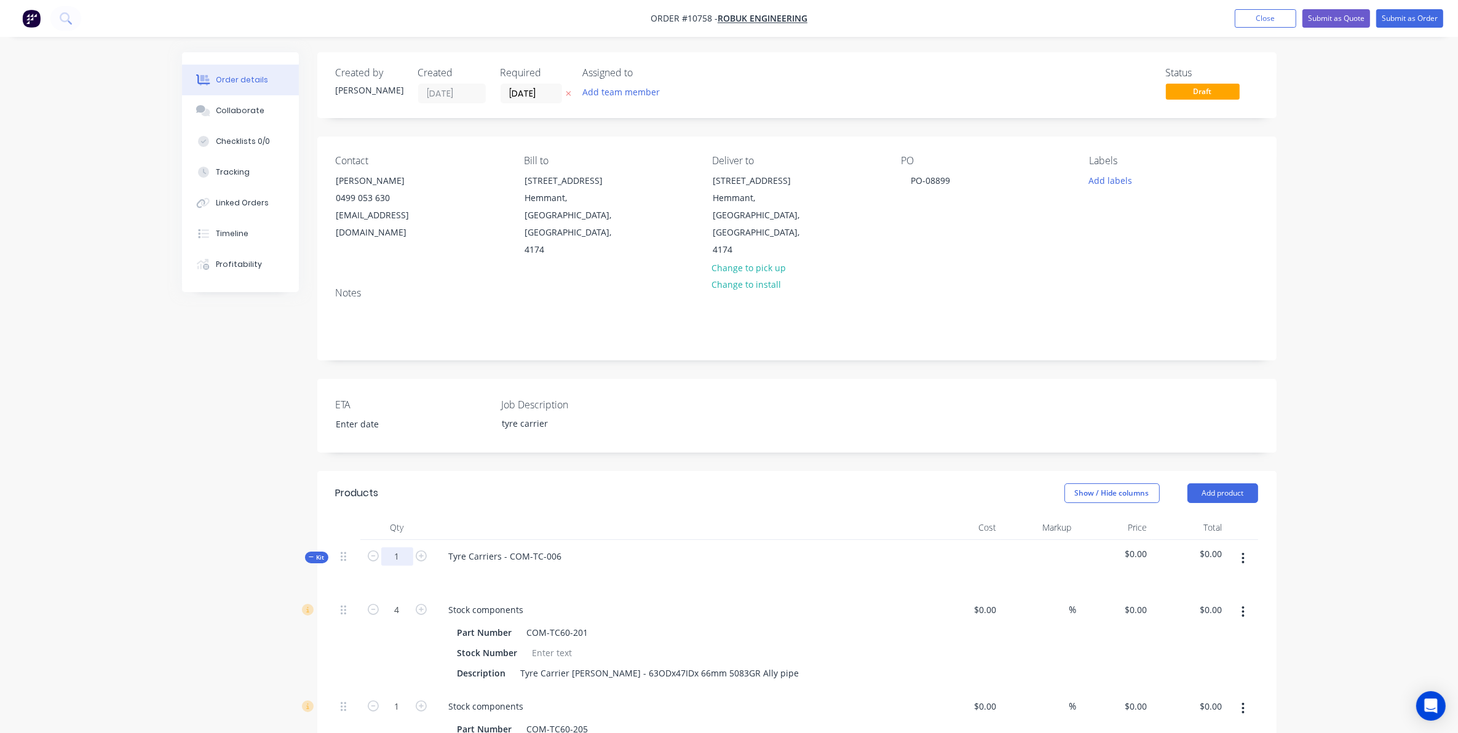
click at [398, 547] on input "1" at bounding box center [397, 556] width 32 height 18
type input "3"
type input "12"
type input "3"
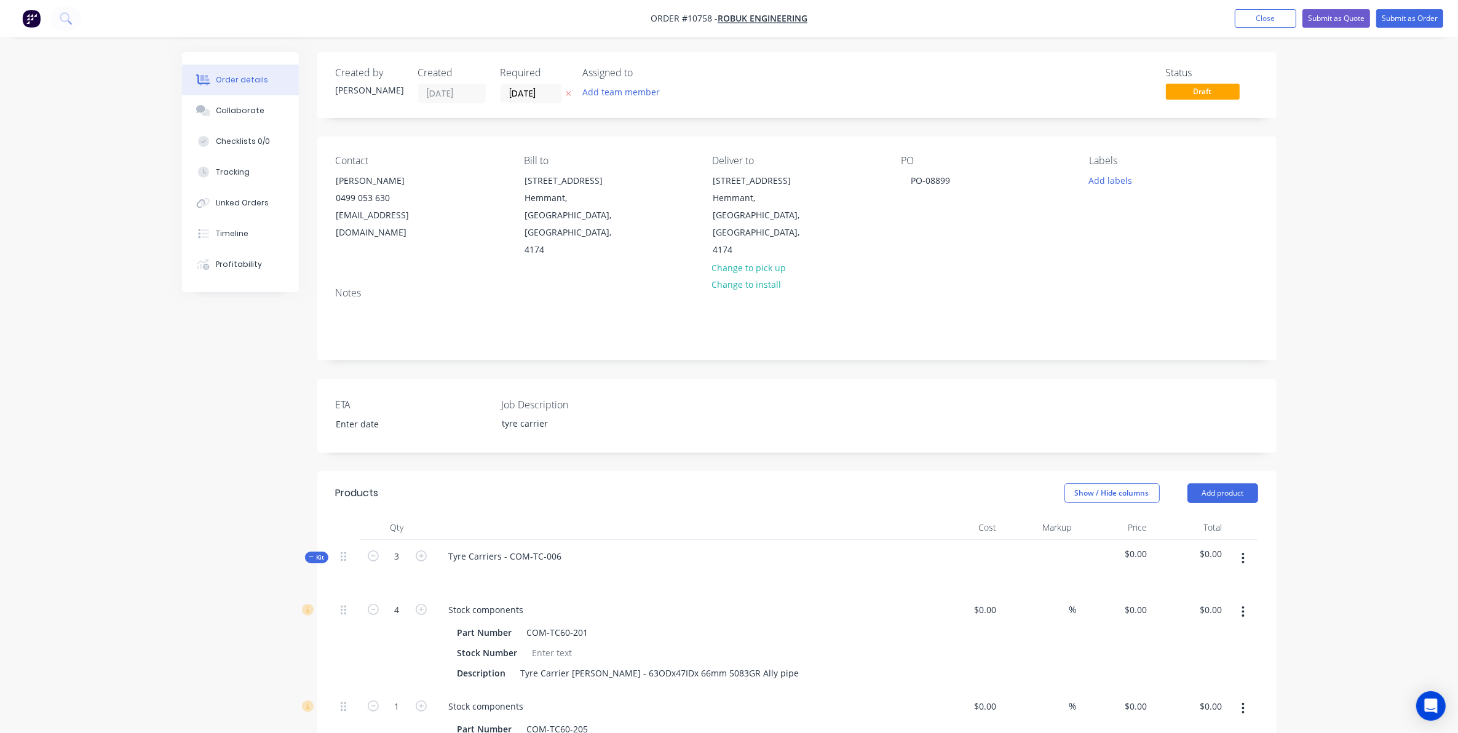
type input "3"
type input "6"
type input "24"
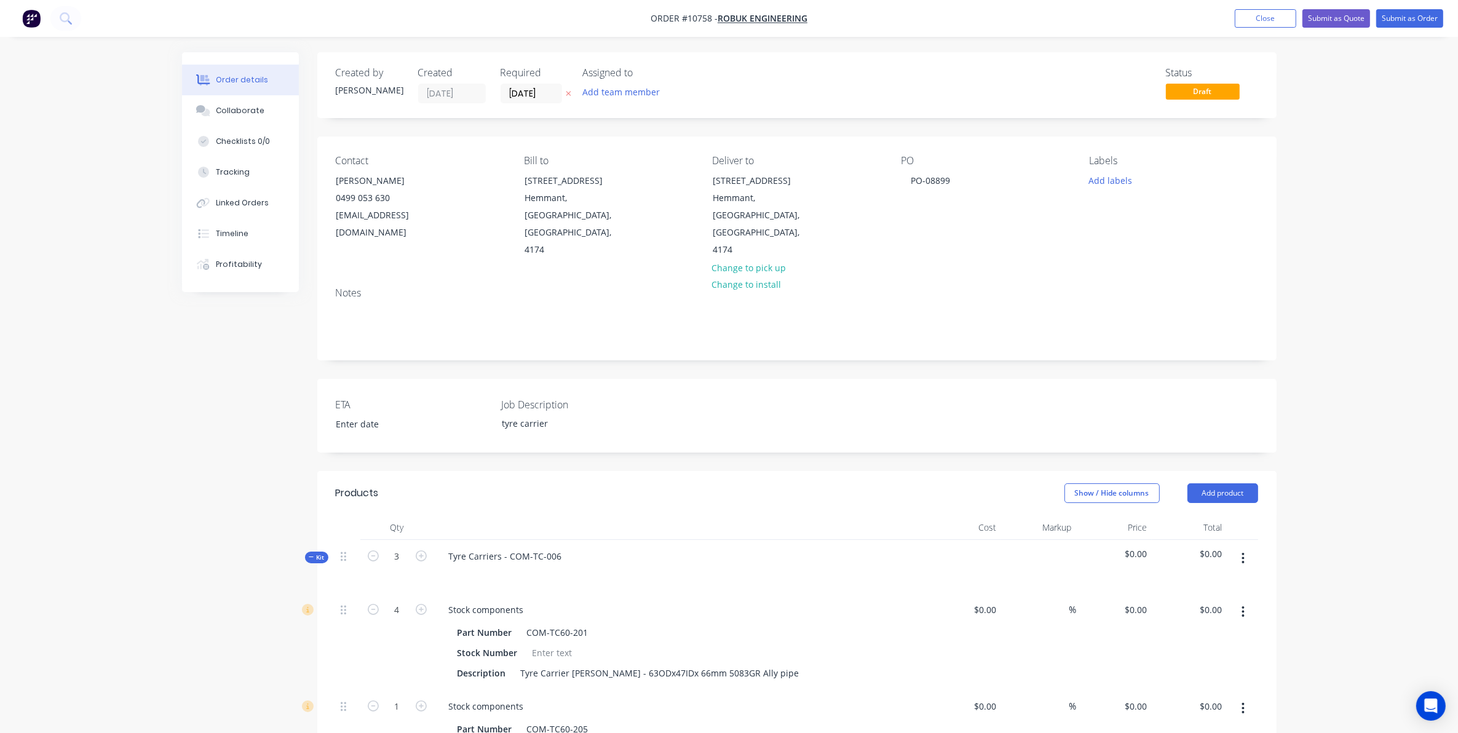
type input "6"
type input "12"
click at [1417, 22] on button "Submit as Order" at bounding box center [1409, 18] width 67 height 18
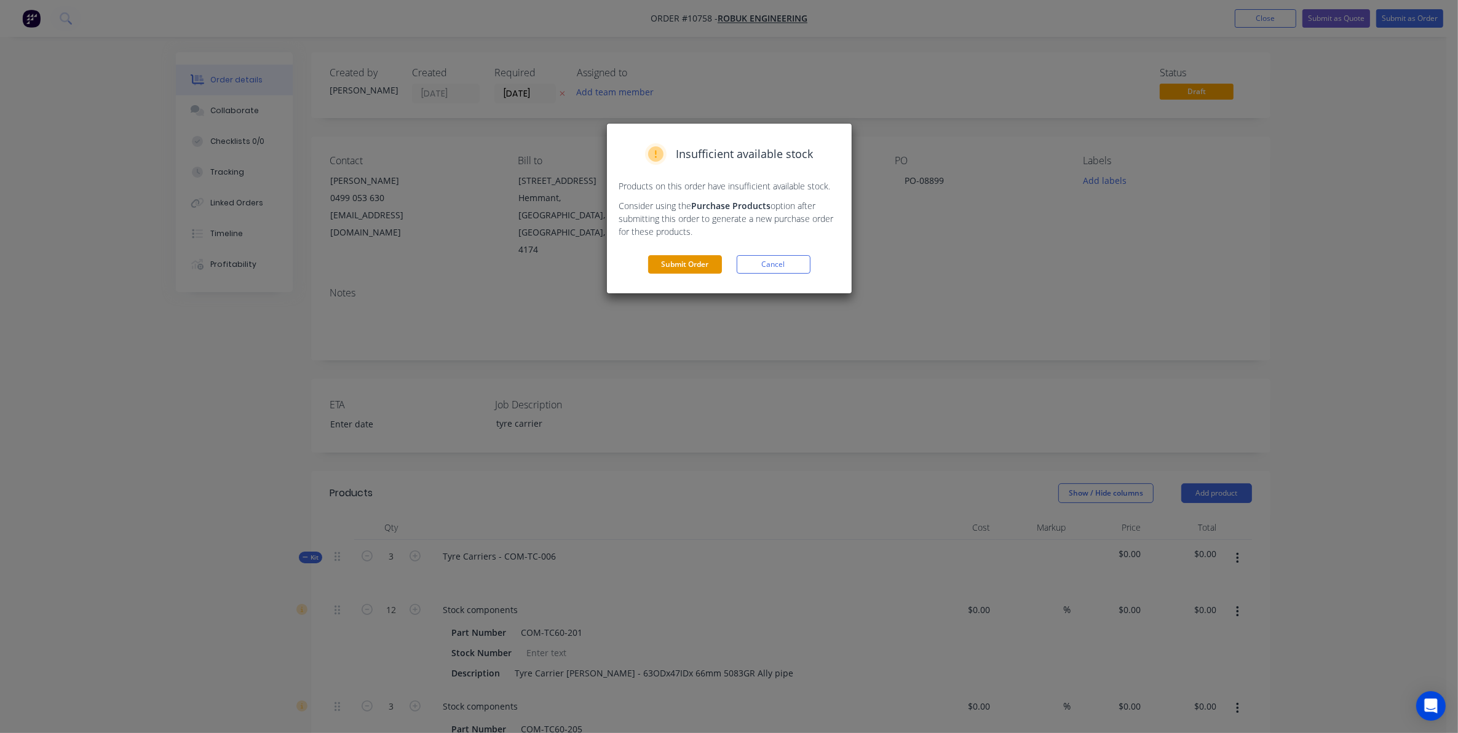
click at [678, 261] on button "Submit Order" at bounding box center [685, 264] width 74 height 18
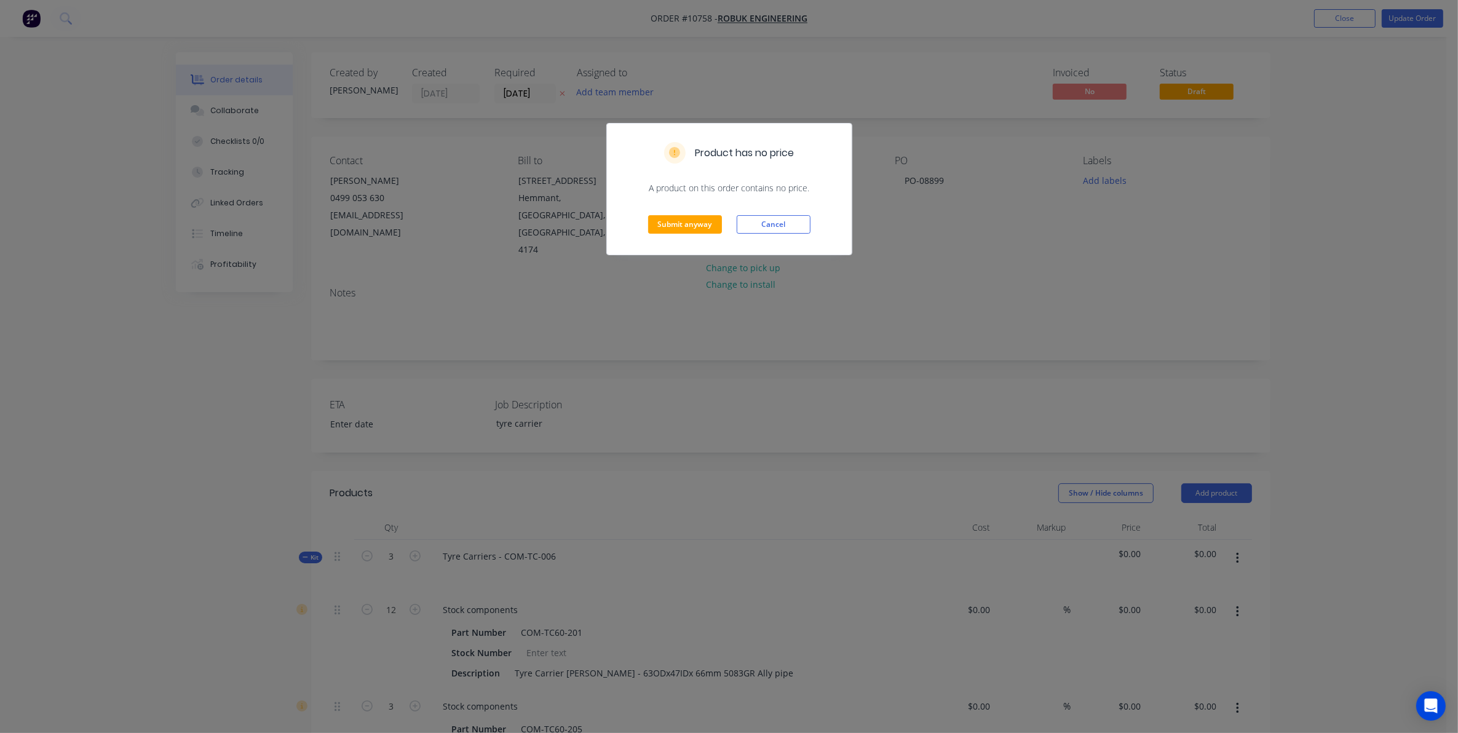
click at [655, 210] on div "Submit anyway Cancel" at bounding box center [729, 224] width 245 height 60
click at [661, 215] on button "Submit anyway" at bounding box center [685, 224] width 74 height 18
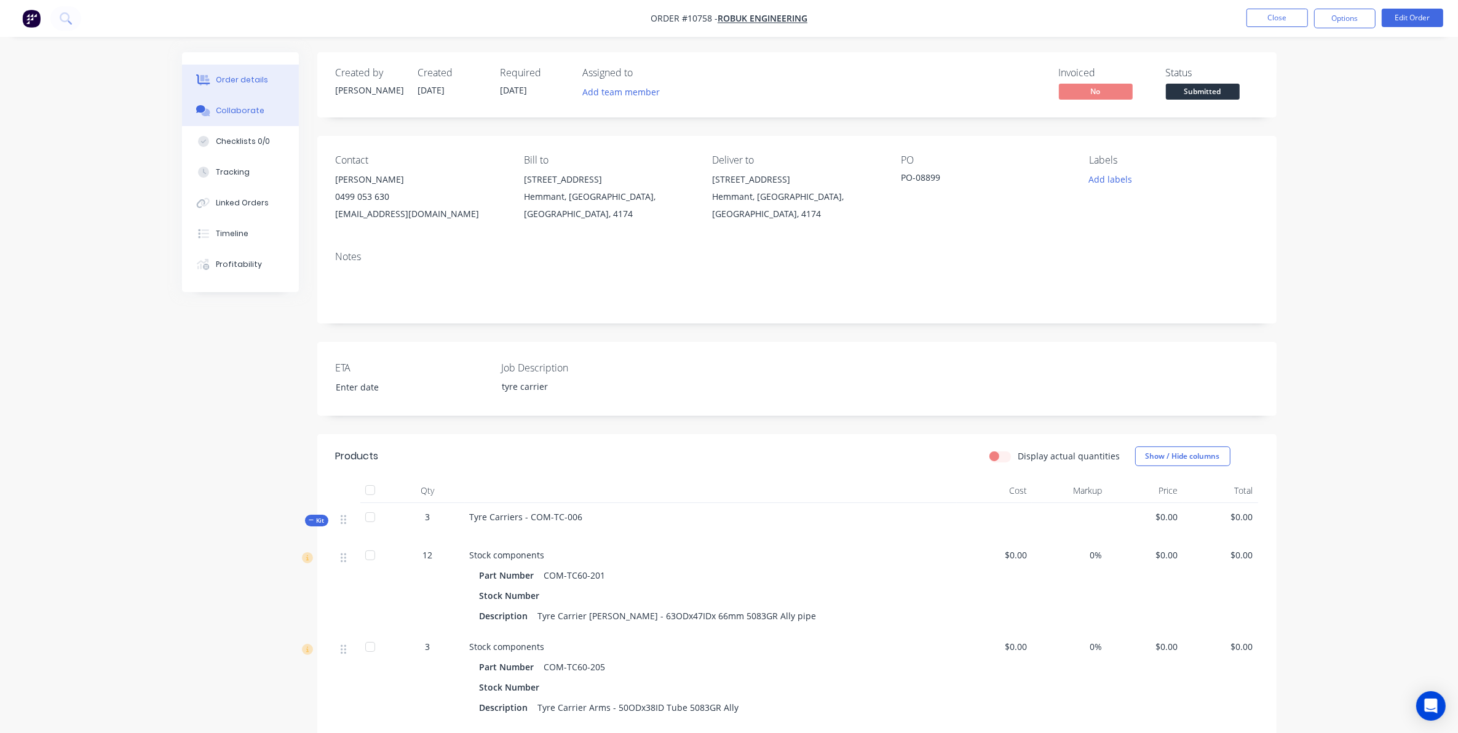
click at [250, 114] on div "Collaborate" at bounding box center [240, 110] width 49 height 11
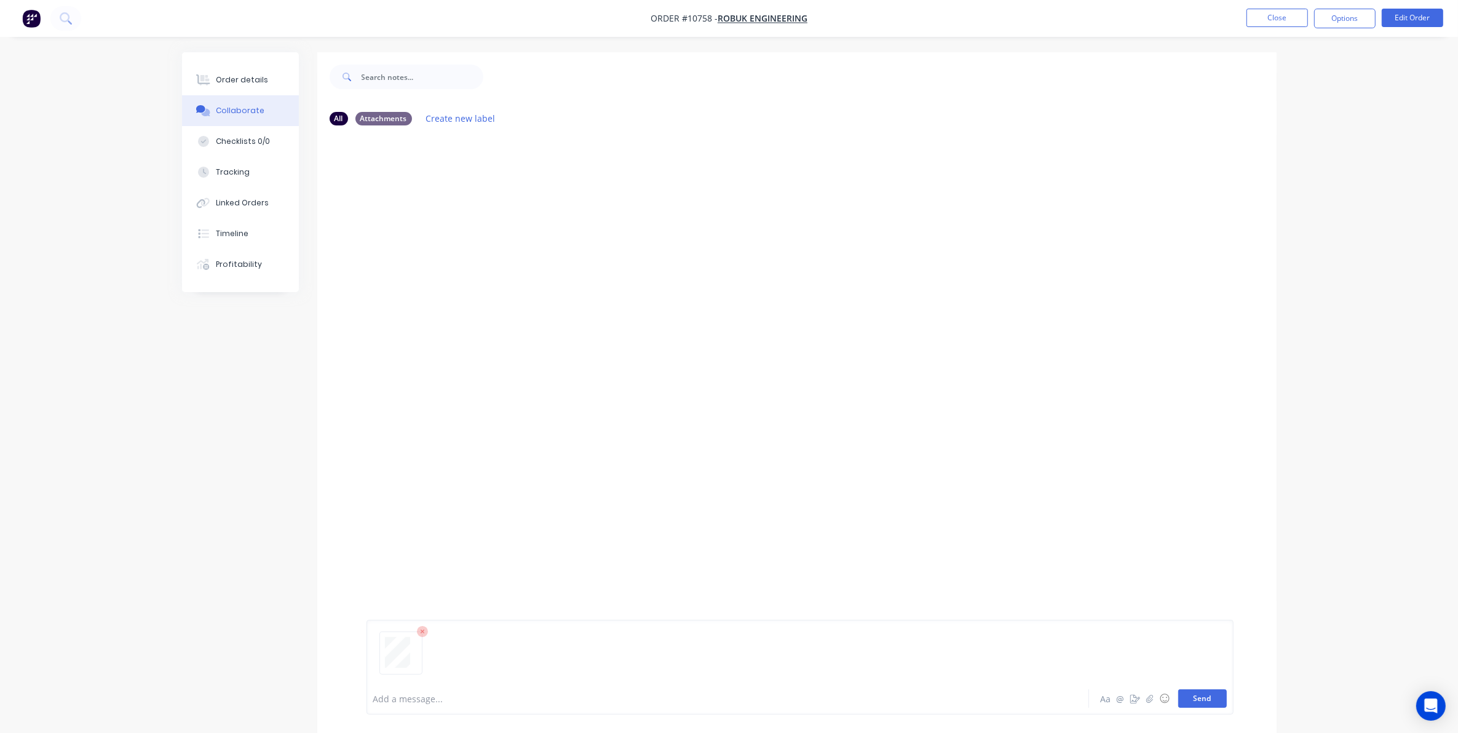
click at [1206, 699] on button "Send" at bounding box center [1202, 698] width 49 height 18
click at [1214, 698] on button "Send" at bounding box center [1202, 698] width 49 height 18
click at [251, 69] on button "Order details" at bounding box center [240, 80] width 117 height 31
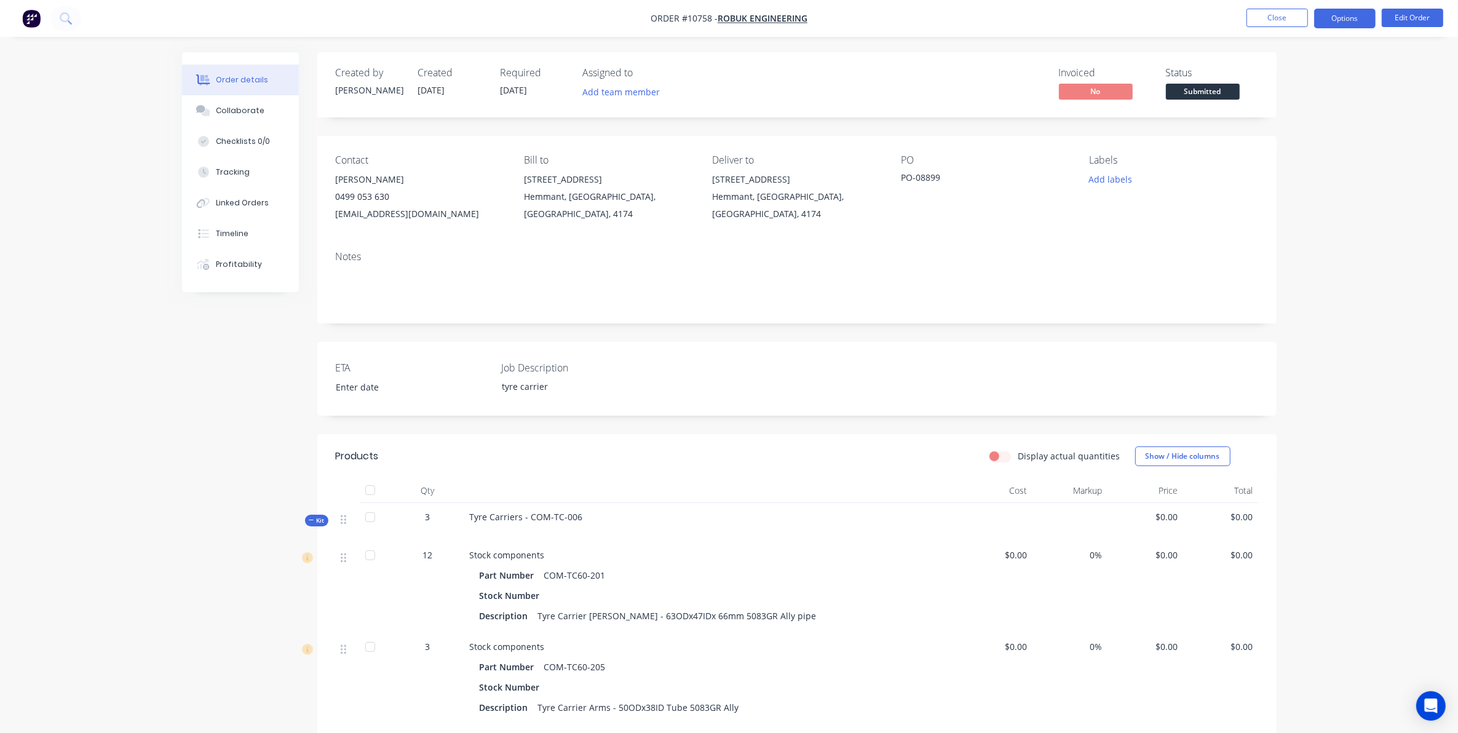
click at [1357, 20] on button "Options" at bounding box center [1344, 19] width 61 height 20
click at [1292, 154] on div "Work Order" at bounding box center [1307, 149] width 113 height 18
click at [1284, 124] on div "Without pricing" at bounding box center [1307, 124] width 113 height 18
